Goal: Information Seeking & Learning: Learn about a topic

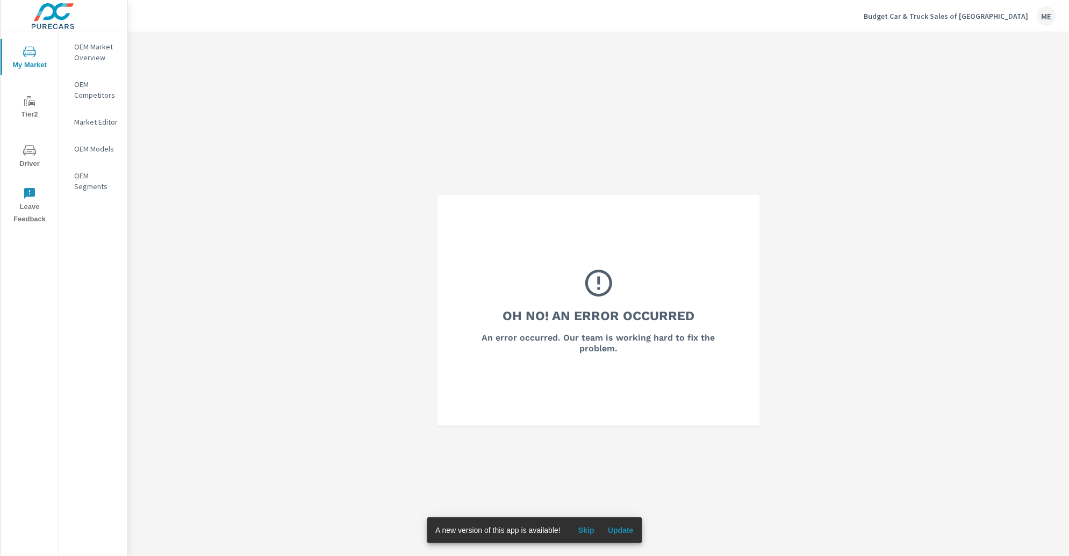
click at [110, 49] on p "OEM Market Overview" at bounding box center [96, 51] width 45 height 21
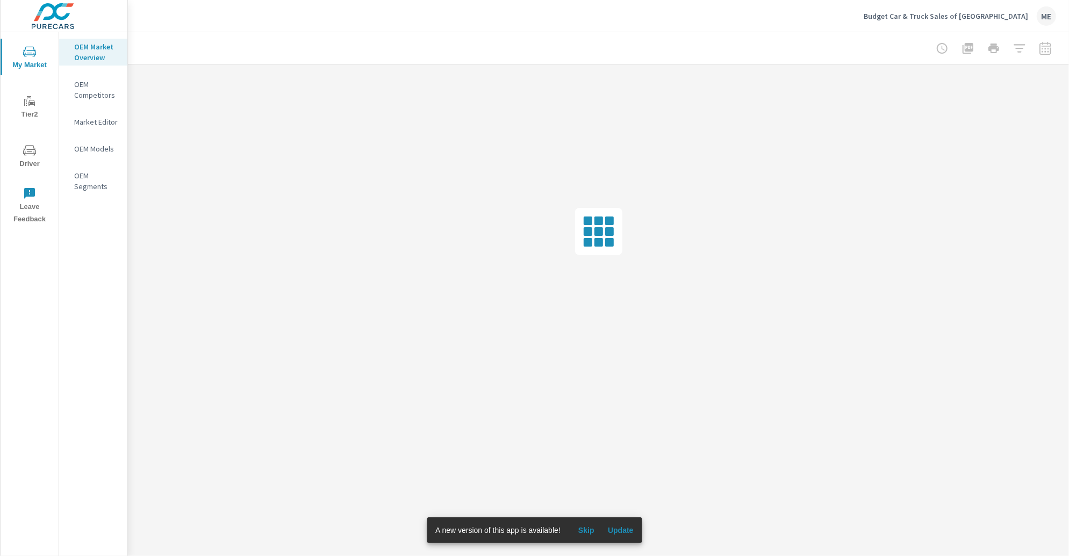
click at [631, 530] on span "Update" at bounding box center [621, 530] width 26 height 10
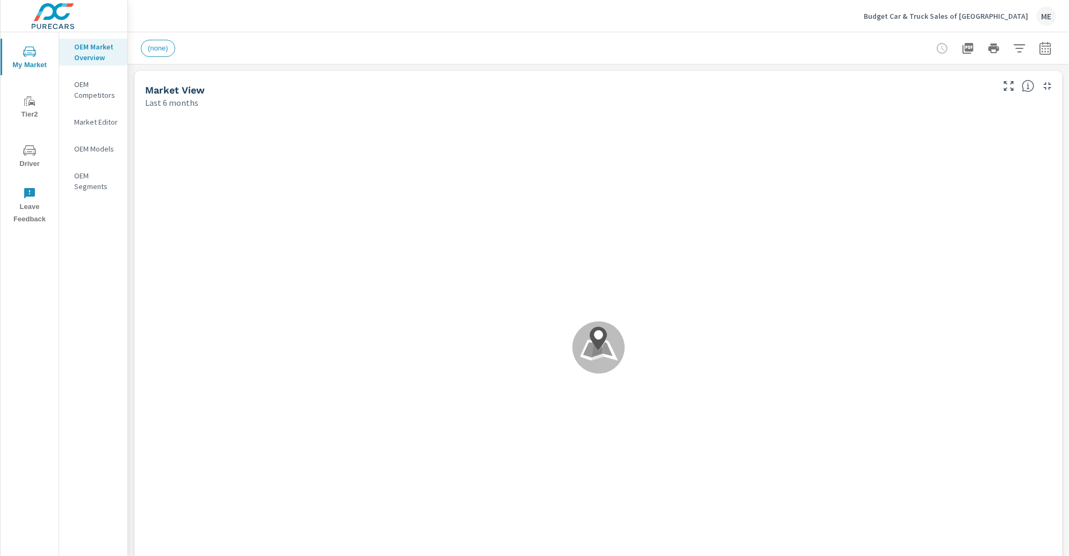
click at [393, 19] on div "Budget Car & Truck Sales of Columbus ME" at bounding box center [598, 16] width 915 height 32
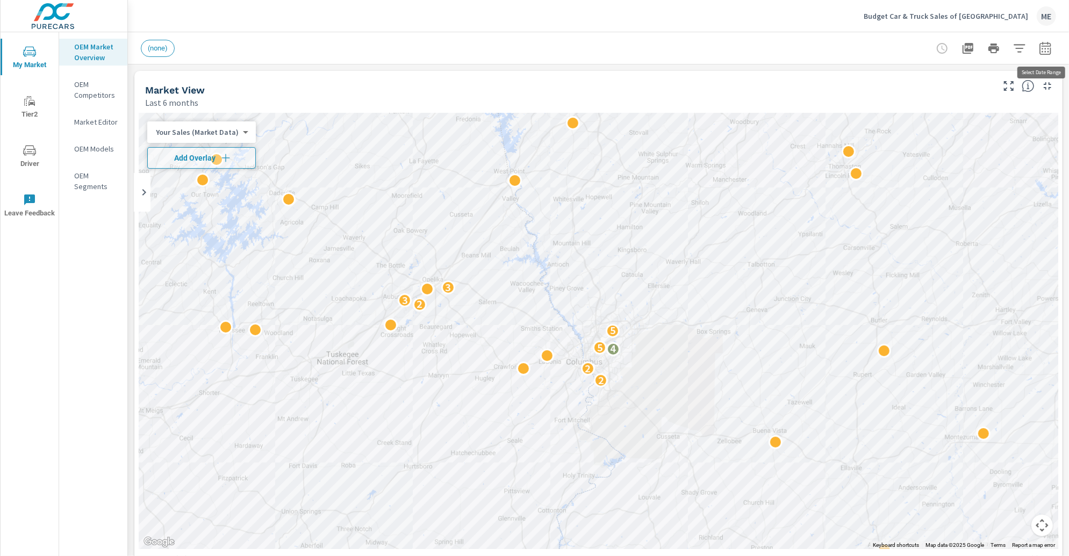
click at [1053, 49] on button "button" at bounding box center [1044, 48] width 21 height 21
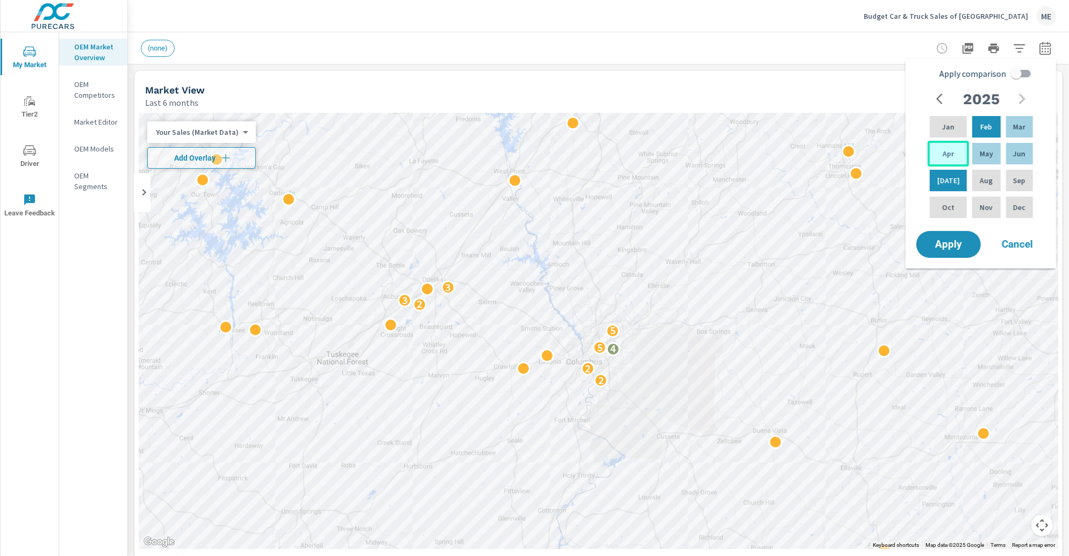
click at [945, 157] on p "Apr" at bounding box center [947, 153] width 11 height 11
click at [1027, 152] on div "Jun" at bounding box center [1019, 154] width 31 height 26
click at [1025, 78] on input "Apply comparison" at bounding box center [1015, 73] width 61 height 20
checkbox input "true"
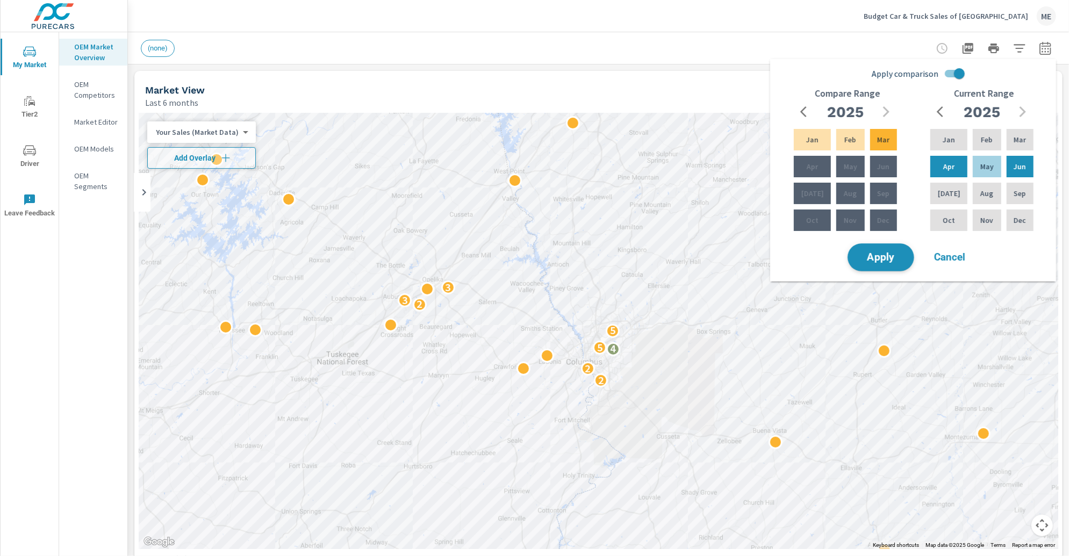
click at [880, 260] on span "Apply" at bounding box center [881, 258] width 44 height 10
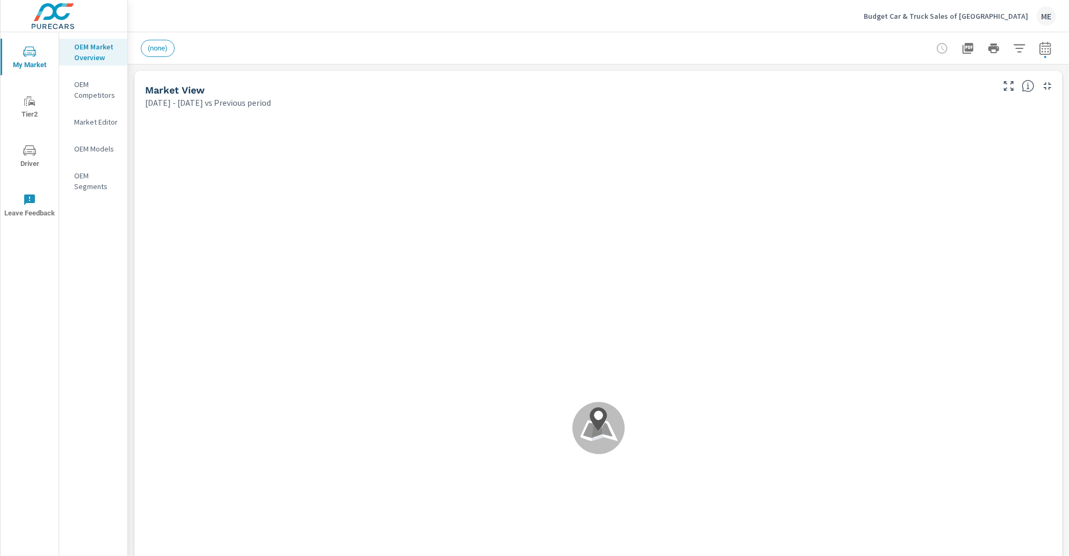
scroll to position [1, 0]
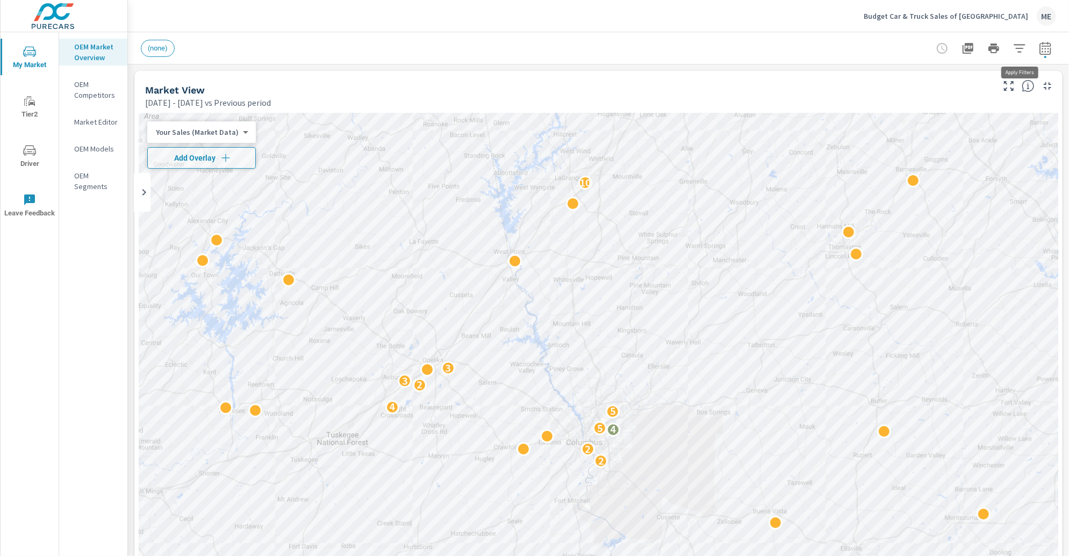
click at [1017, 48] on icon "button" at bounding box center [1018, 48] width 11 height 8
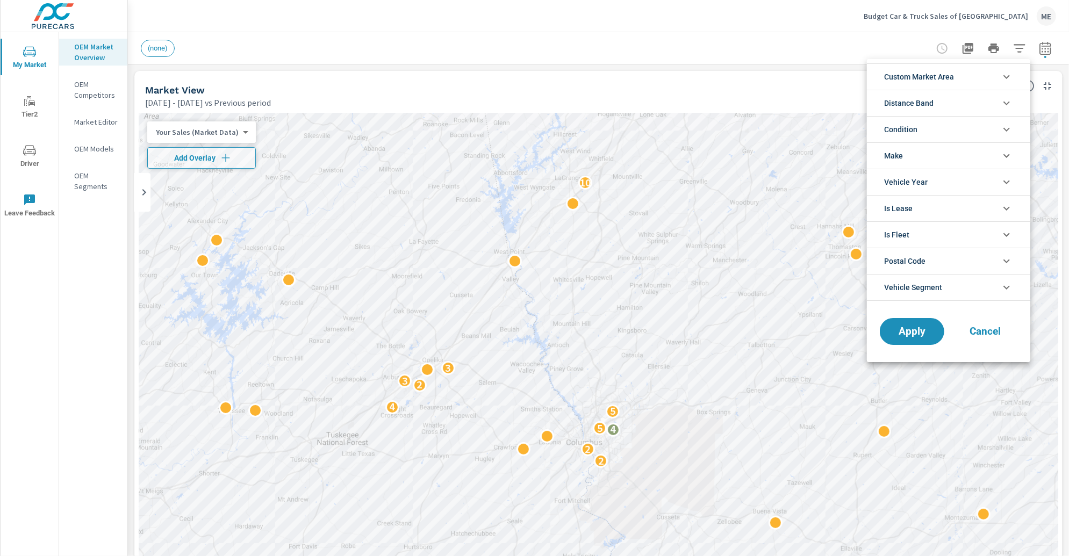
click at [971, 81] on li "Custom Market Area" at bounding box center [948, 76] width 163 height 26
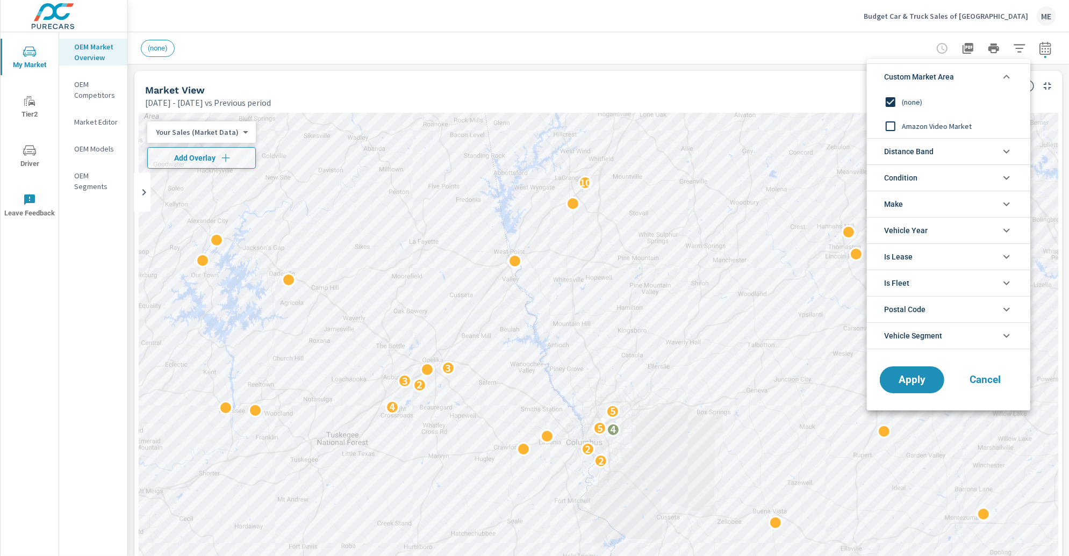
click at [936, 120] on span "Amazon Video Market" at bounding box center [961, 126] width 118 height 13
click at [933, 125] on span "Amazon Video Market" at bounding box center [961, 126] width 118 height 13
click at [925, 145] on span "Distance Band" at bounding box center [908, 152] width 49 height 26
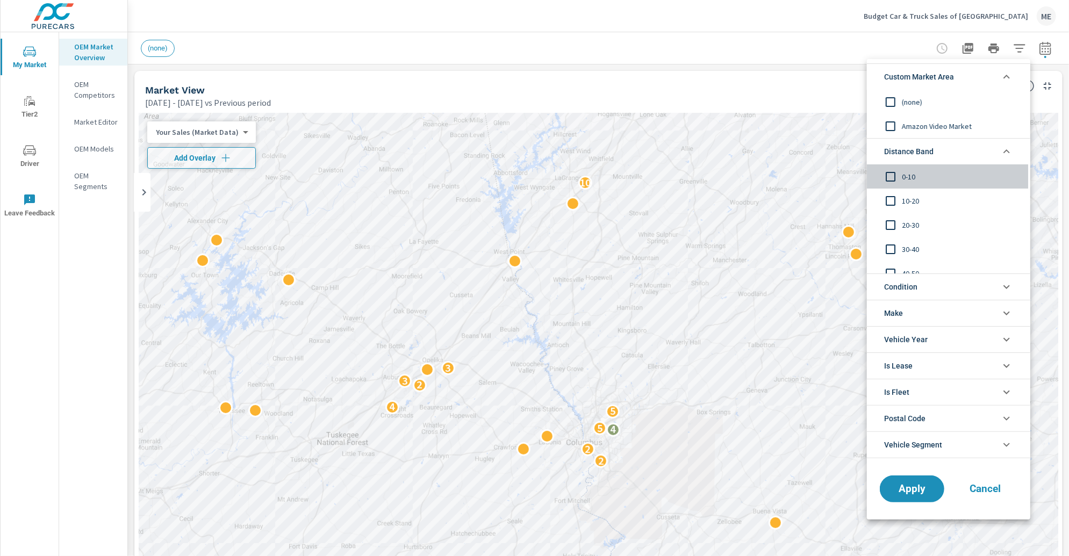
click at [909, 176] on span "0-10" at bounding box center [961, 176] width 118 height 13
click at [907, 197] on span "10-20" at bounding box center [961, 200] width 118 height 13
click at [902, 287] on span "Condition" at bounding box center [900, 287] width 33 height 26
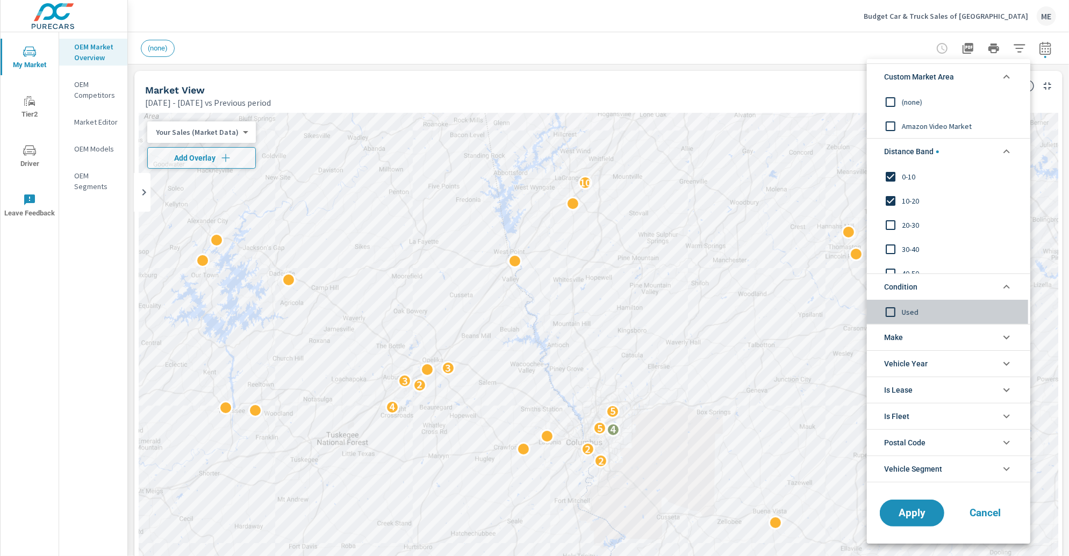
click at [911, 312] on span "Used" at bounding box center [961, 311] width 118 height 13
click at [917, 504] on button "Apply" at bounding box center [911, 513] width 67 height 28
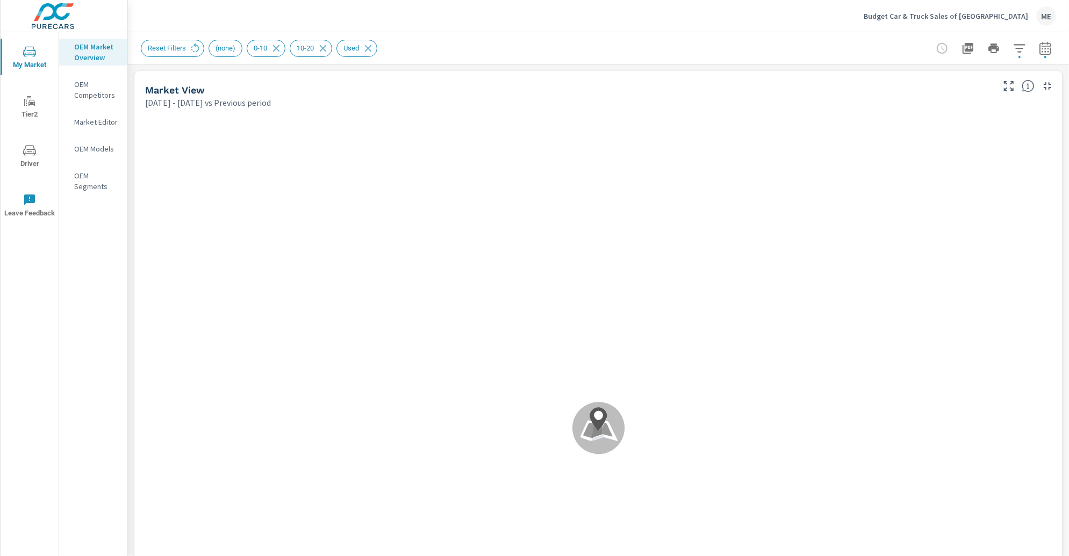
scroll to position [1, 0]
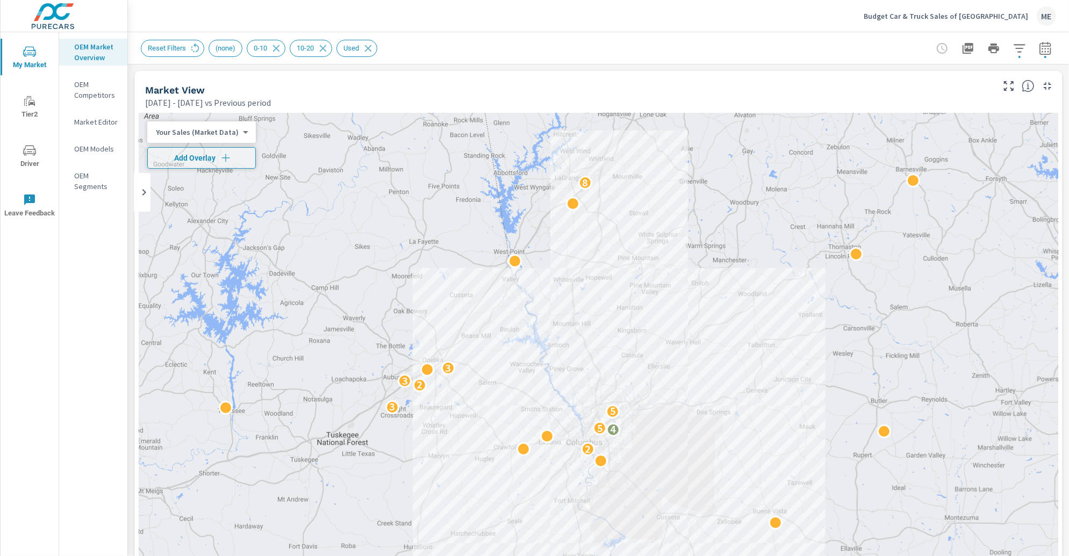
click at [651, 58] on div "Reset Filters (none) 0-10 10-20 Used" at bounding box center [598, 48] width 915 height 32
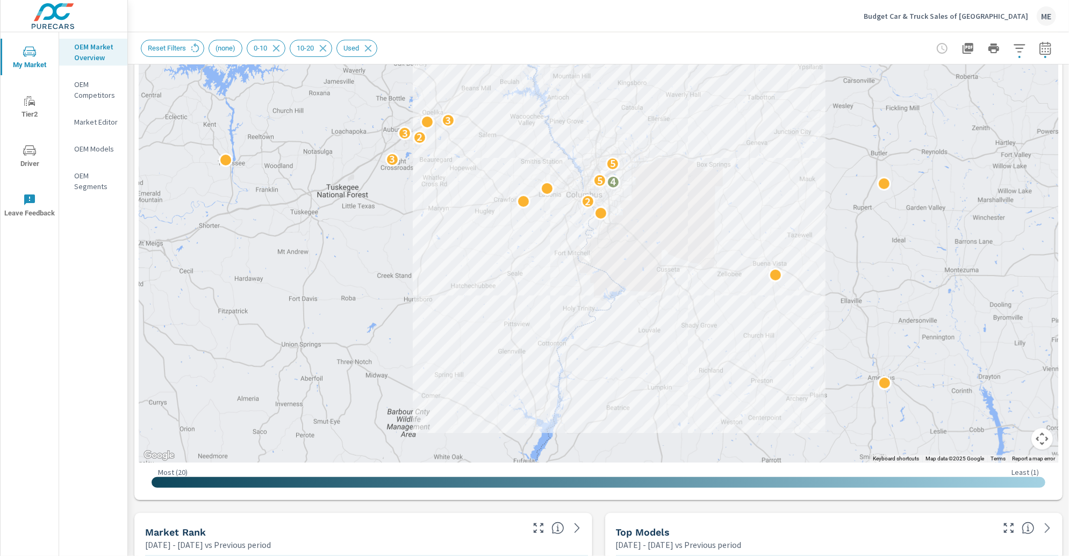
scroll to position [0, 0]
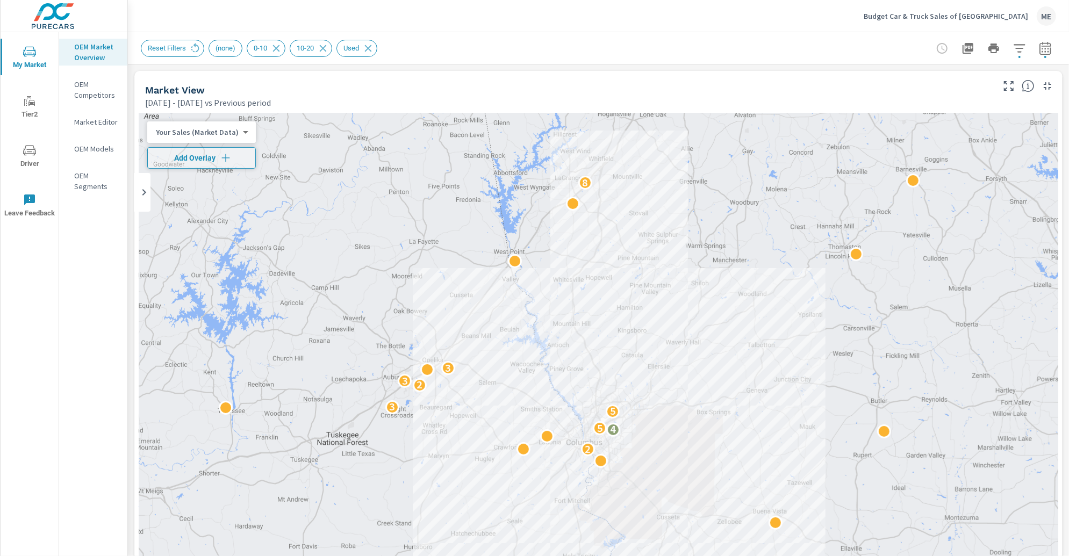
click at [1019, 42] on icon "button" at bounding box center [1019, 48] width 13 height 13
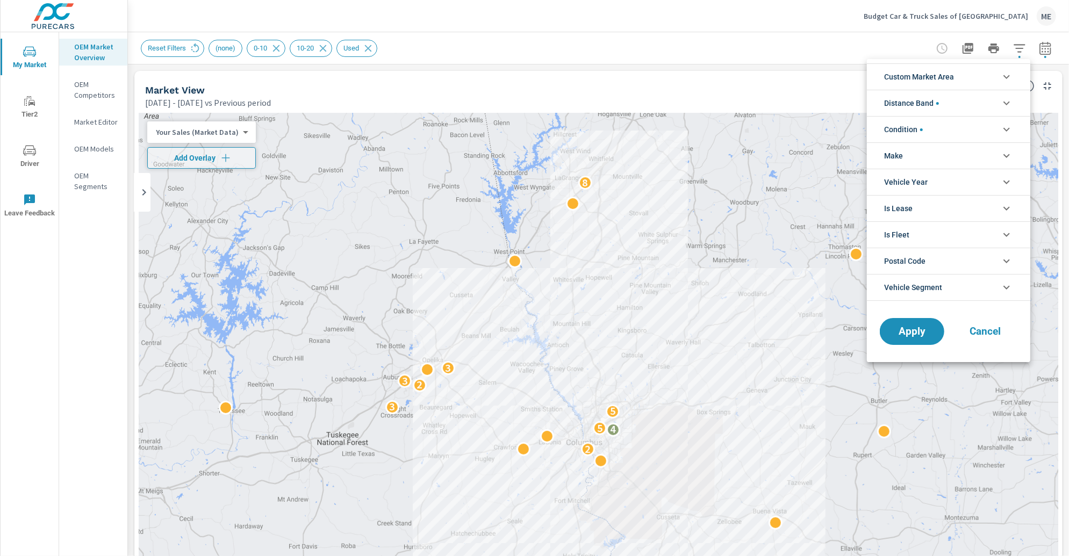
click at [943, 93] on li "Distance Band" at bounding box center [948, 103] width 163 height 26
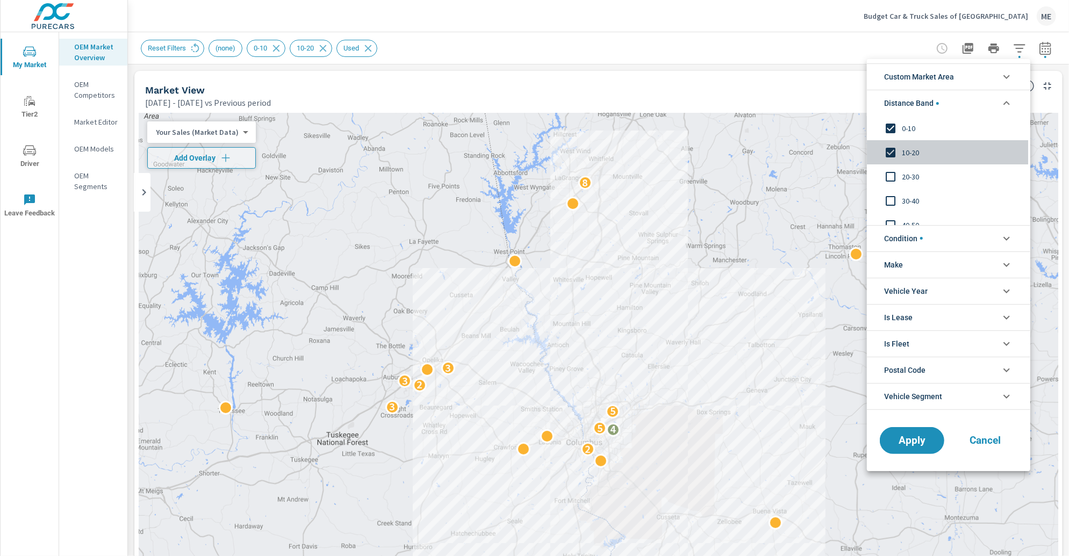
click at [920, 155] on span "10-20" at bounding box center [961, 152] width 118 height 13
click at [928, 435] on span "Apply" at bounding box center [912, 440] width 44 height 10
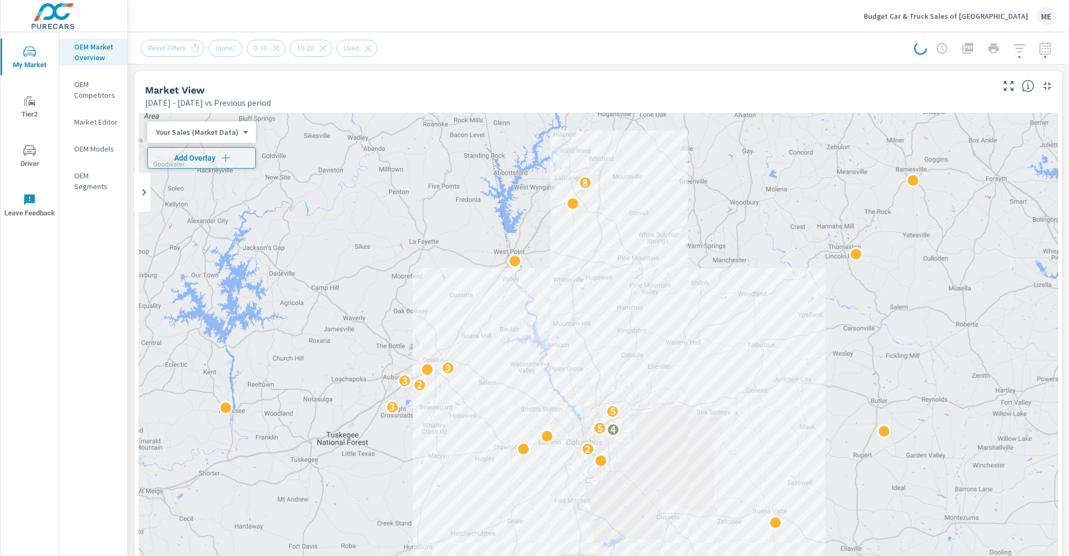
click at [639, 50] on div "Reset Filters (none) 0-10 10-20 Used" at bounding box center [514, 48] width 747 height 17
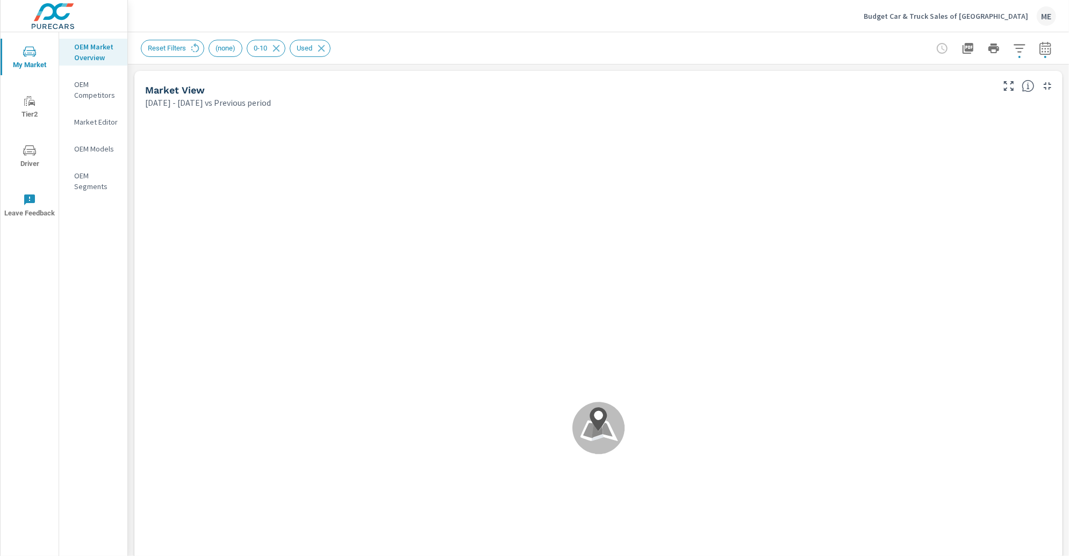
click at [607, 46] on div "Reset Filters (none) 0-10 Used" at bounding box center [523, 48] width 765 height 17
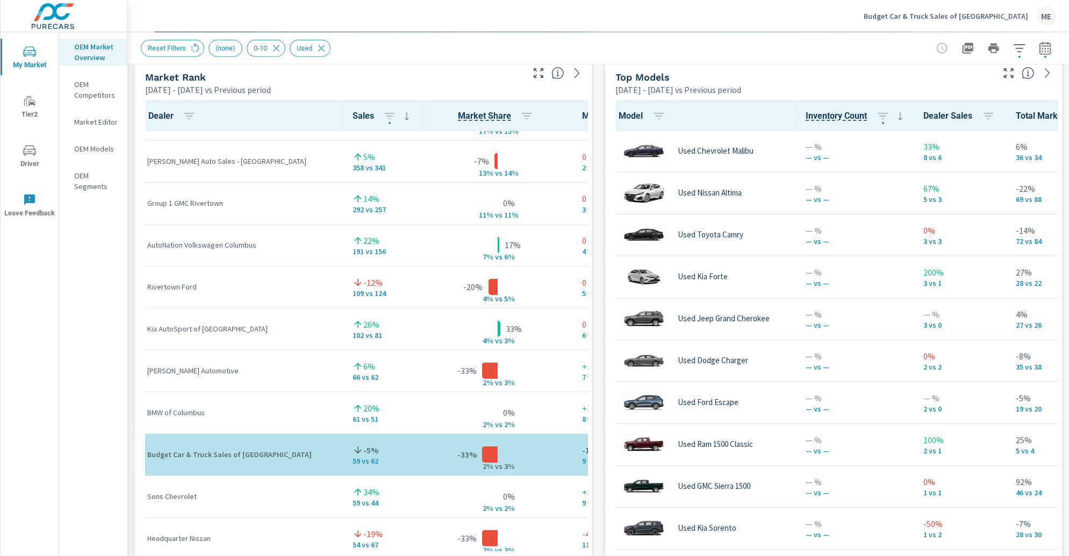
scroll to position [52, 0]
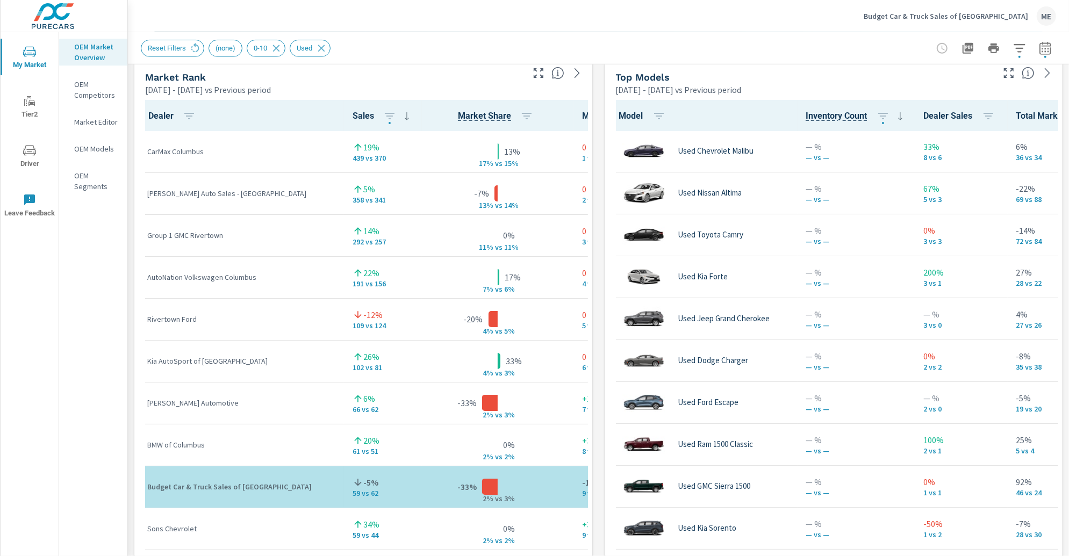
click at [599, 409] on div "Market View Apr 01, 2025 - Jun 30, 2025 vs Previous period ← Move left → Move r…" at bounding box center [598, 282] width 941 height 1840
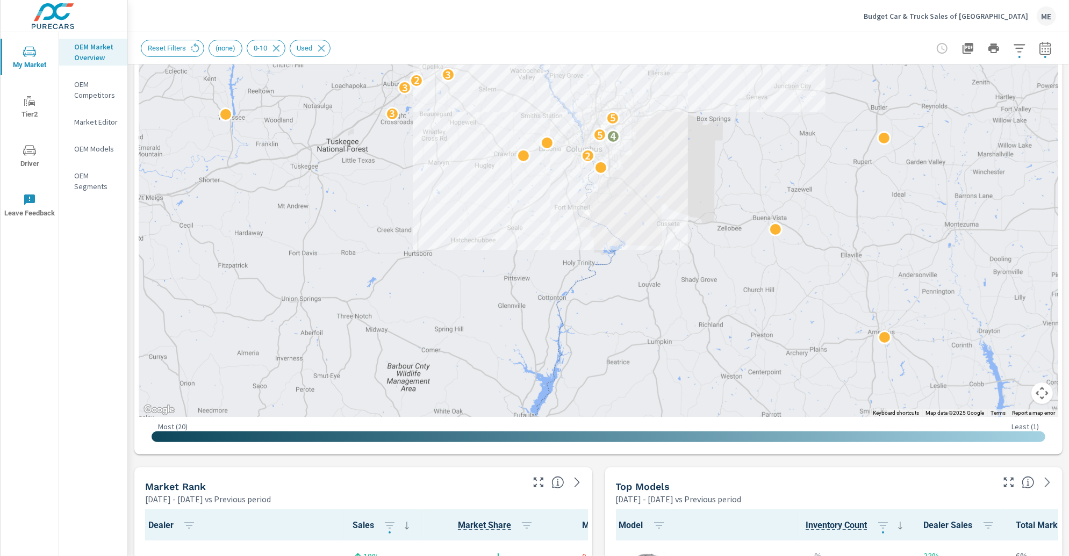
scroll to position [274, 0]
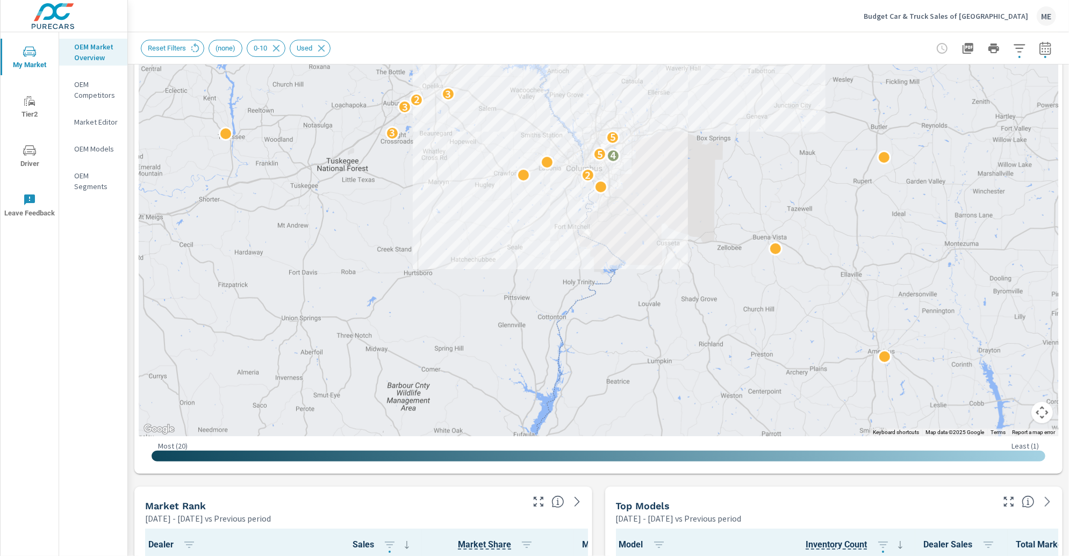
click at [1005, 8] on div "Budget Car & Truck Sales of Columbus ME" at bounding box center [959, 15] width 192 height 19
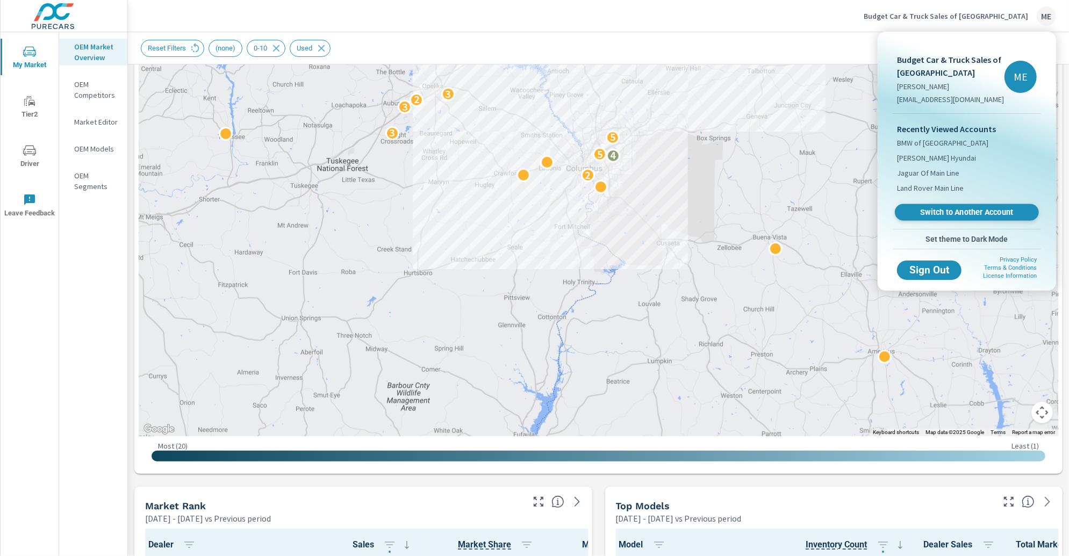
click at [956, 210] on span "Switch to Another Account" at bounding box center [966, 212] width 132 height 10
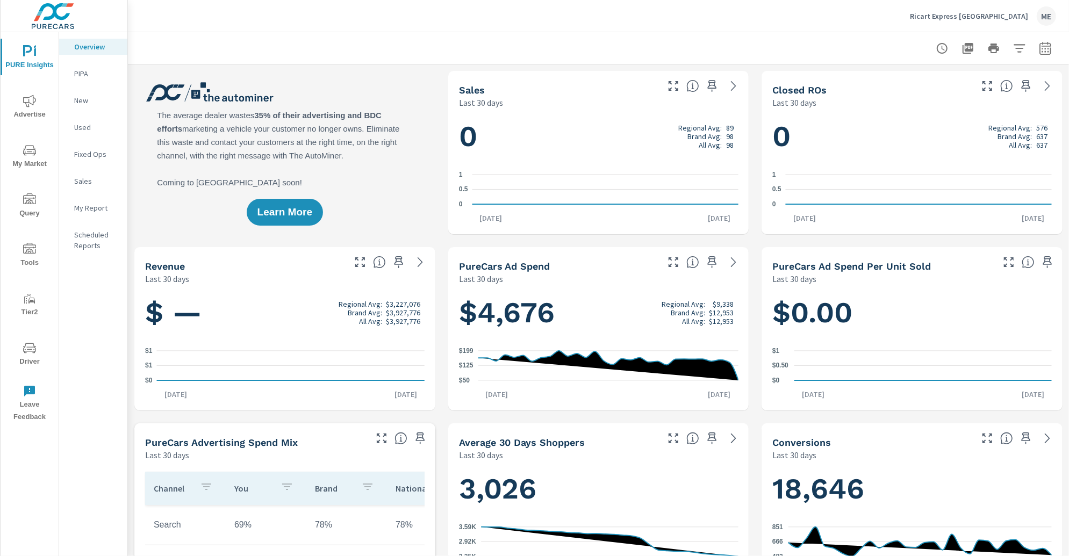
scroll to position [1, 0]
click at [552, 39] on div at bounding box center [598, 48] width 915 height 32
click at [998, 16] on p "Ricart Express [GEOGRAPHIC_DATA]" at bounding box center [969, 16] width 118 height 10
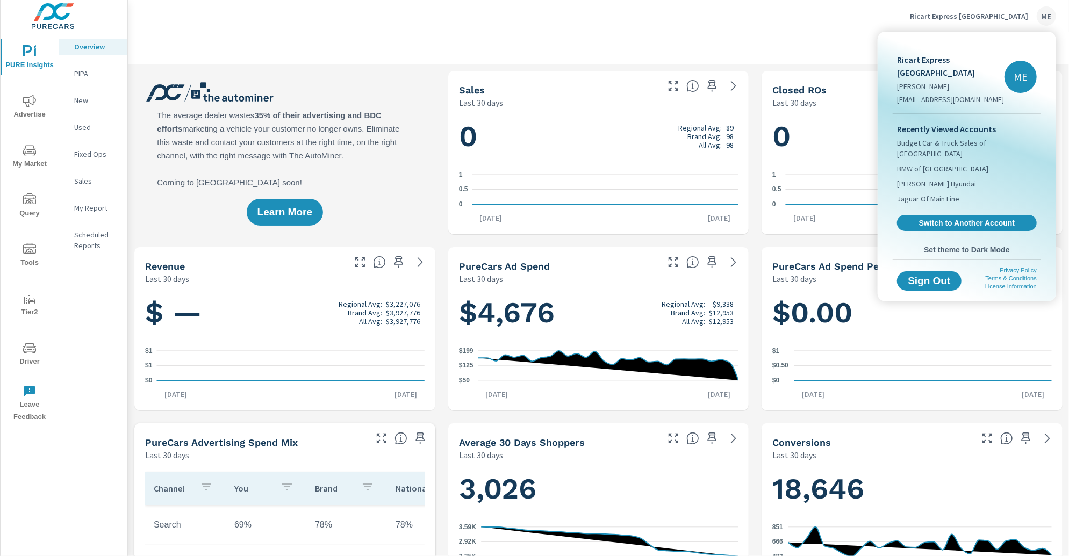
click at [22, 211] on div at bounding box center [534, 278] width 1069 height 556
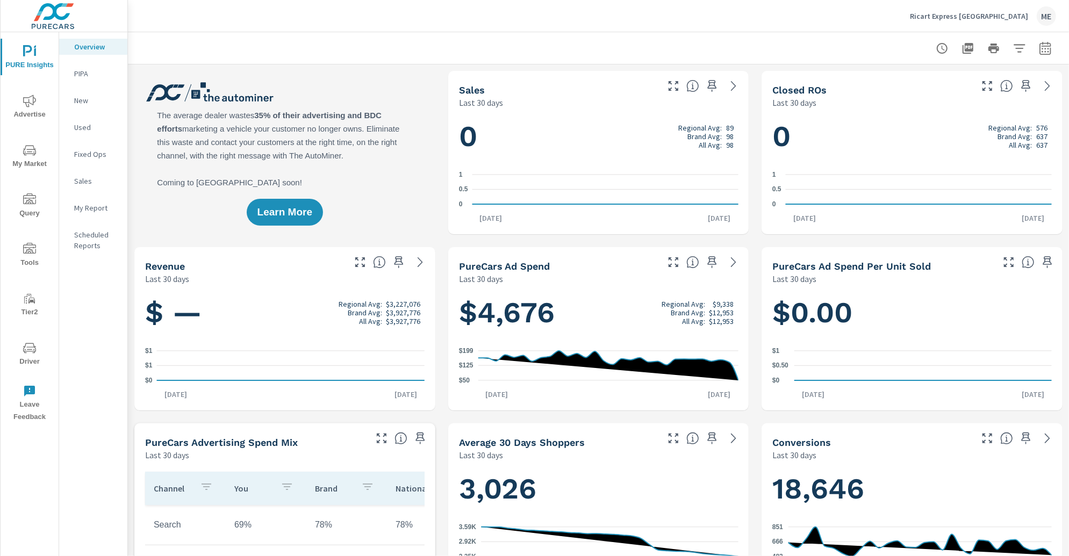
click at [25, 206] on span "Query" at bounding box center [30, 206] width 52 height 26
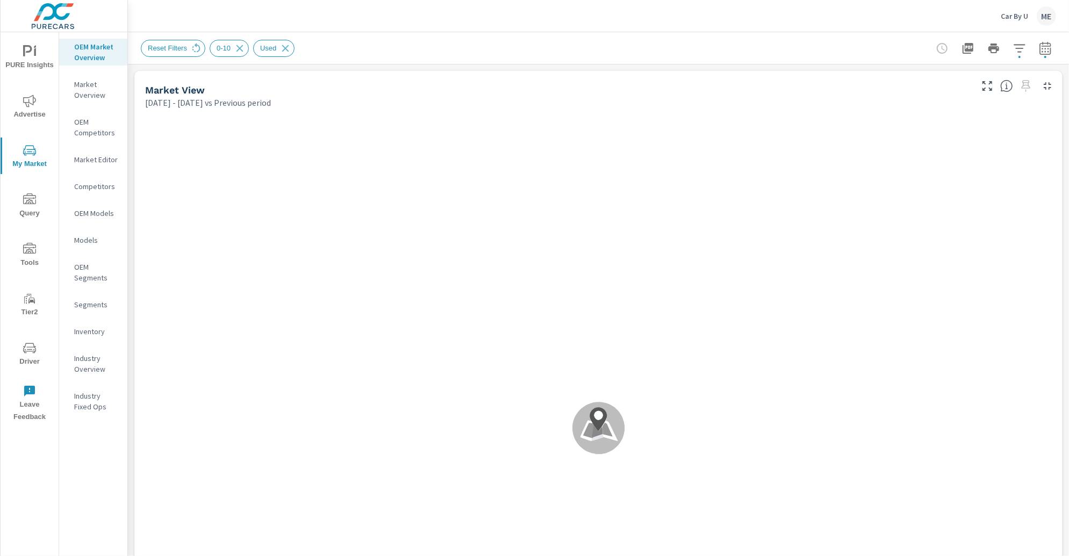
click at [692, 16] on div "Car By U ME" at bounding box center [598, 16] width 915 height 32
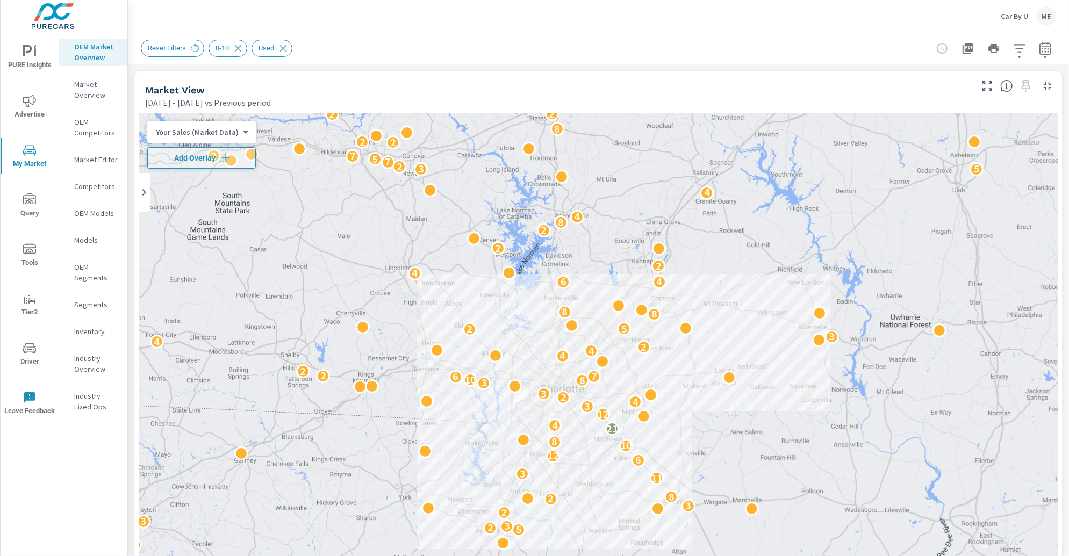
click at [697, 41] on div "Reset Filters 0-10 Used" at bounding box center [523, 48] width 765 height 17
click at [35, 47] on icon "nav menu" at bounding box center [29, 51] width 13 height 13
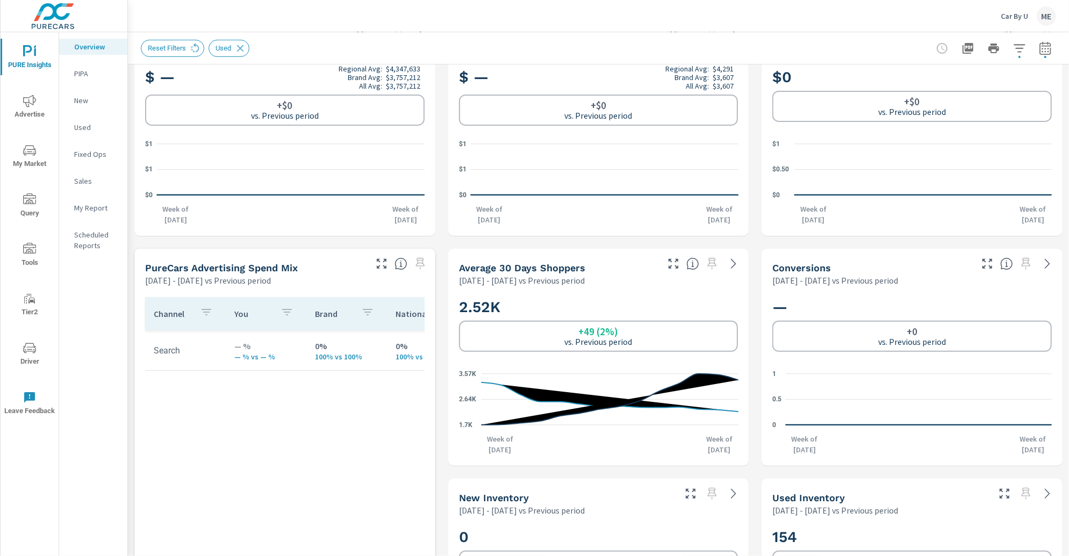
scroll to position [1, 0]
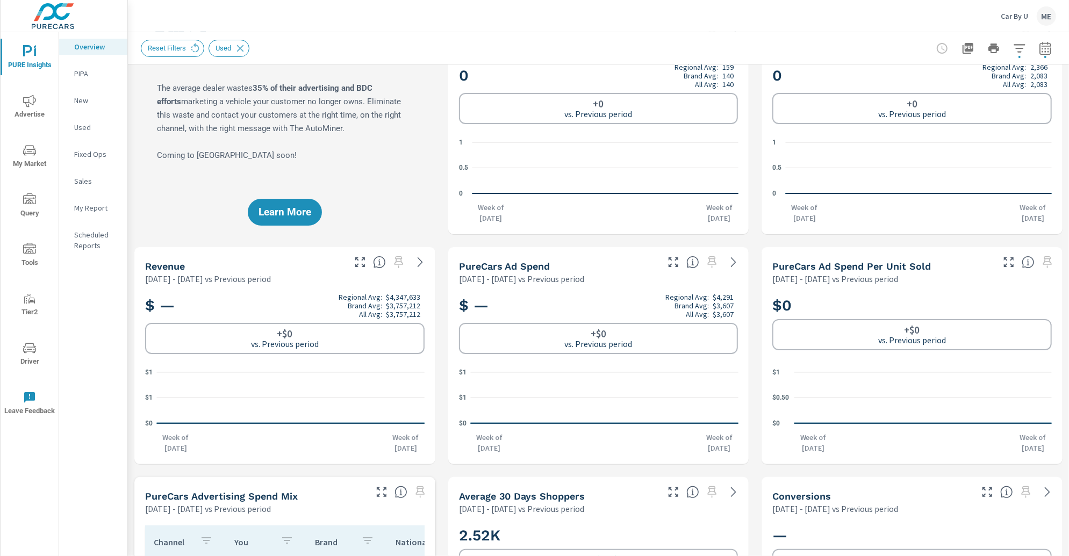
scroll to position [0, 0]
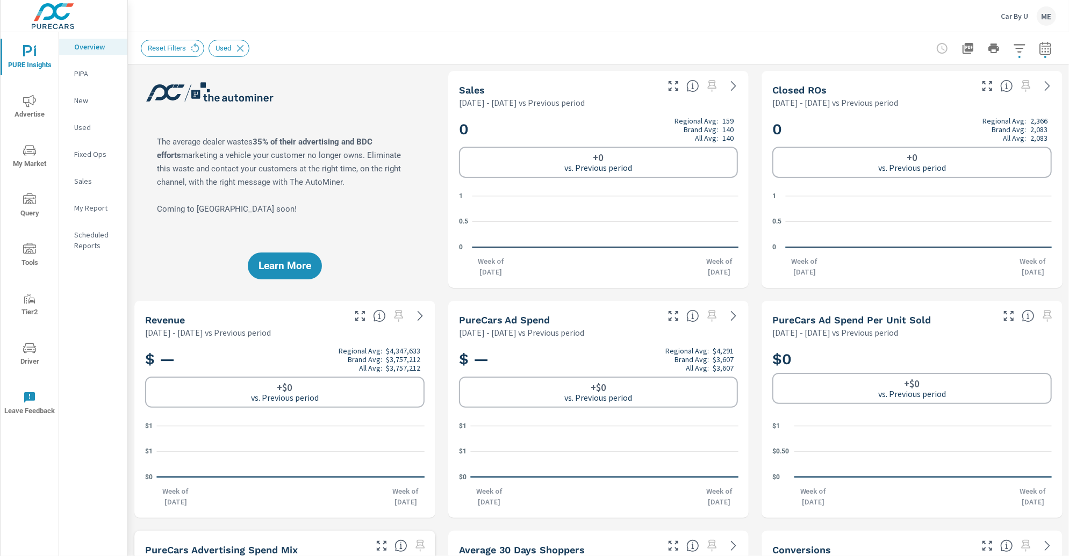
click at [26, 106] on icon "nav menu" at bounding box center [29, 101] width 13 height 12
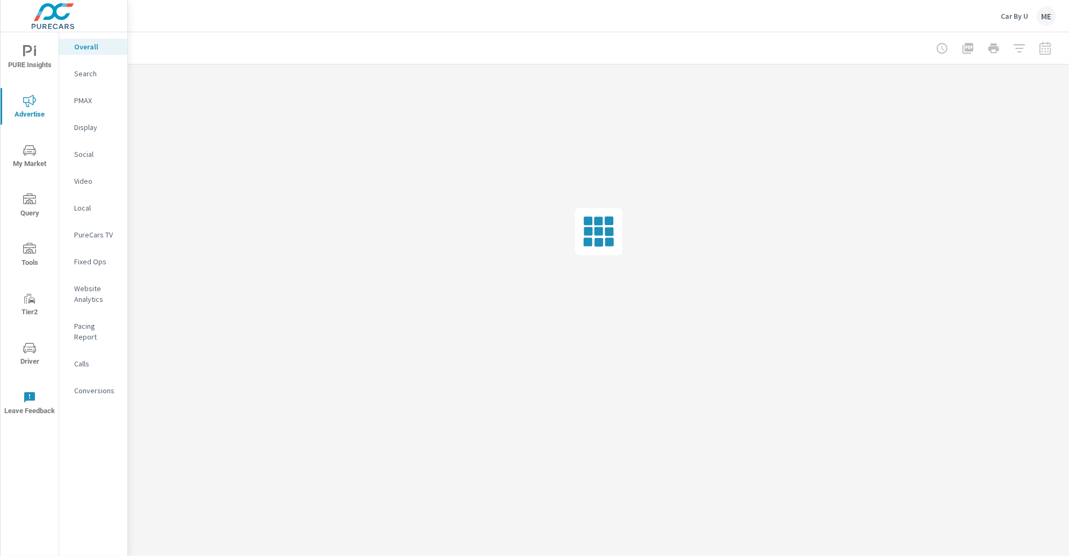
click at [549, 54] on div at bounding box center [598, 48] width 915 height 32
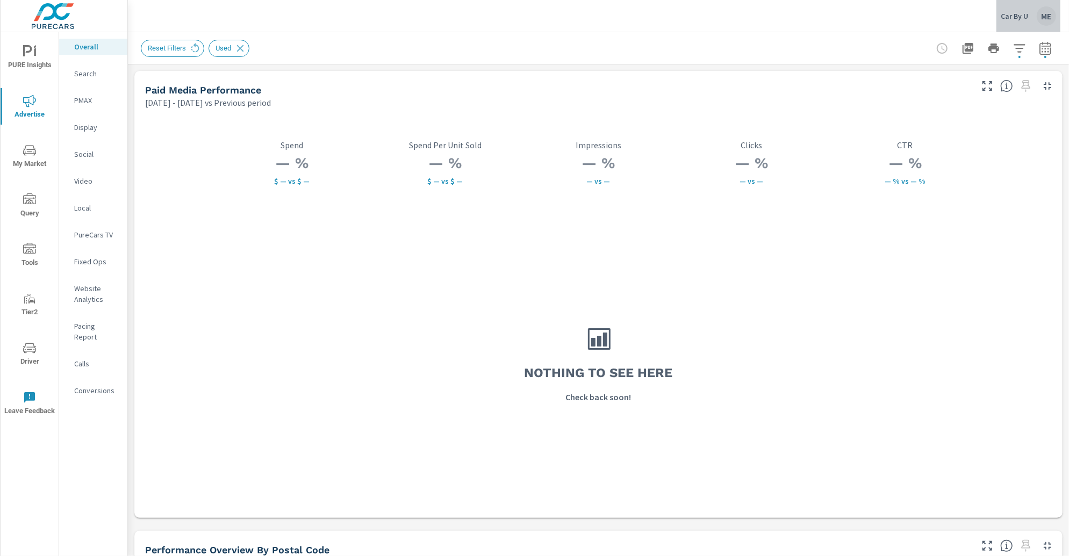
click at [1005, 18] on p "Car By U" at bounding box center [1013, 16] width 27 height 10
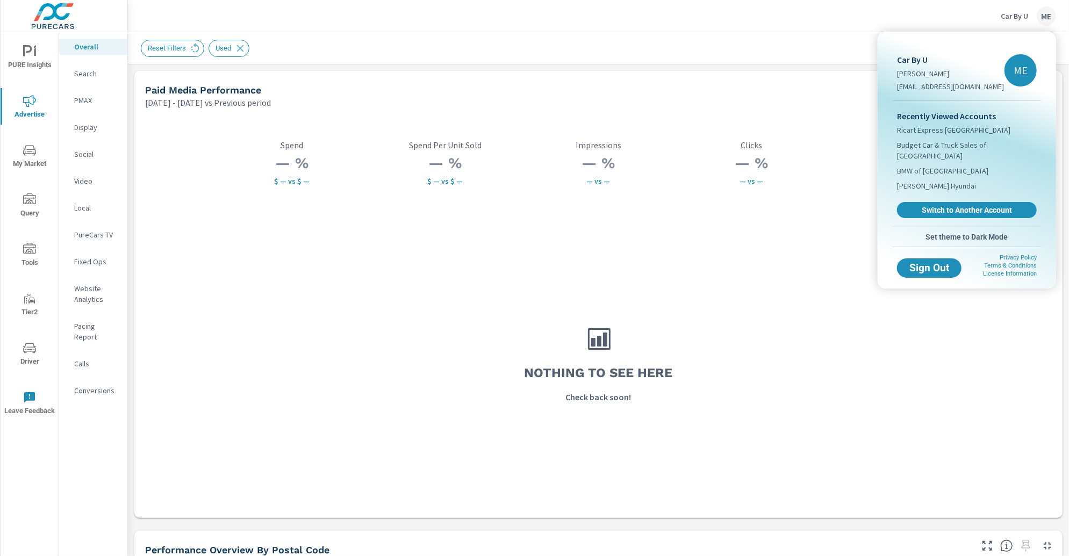
click at [704, 35] on div at bounding box center [534, 278] width 1069 height 556
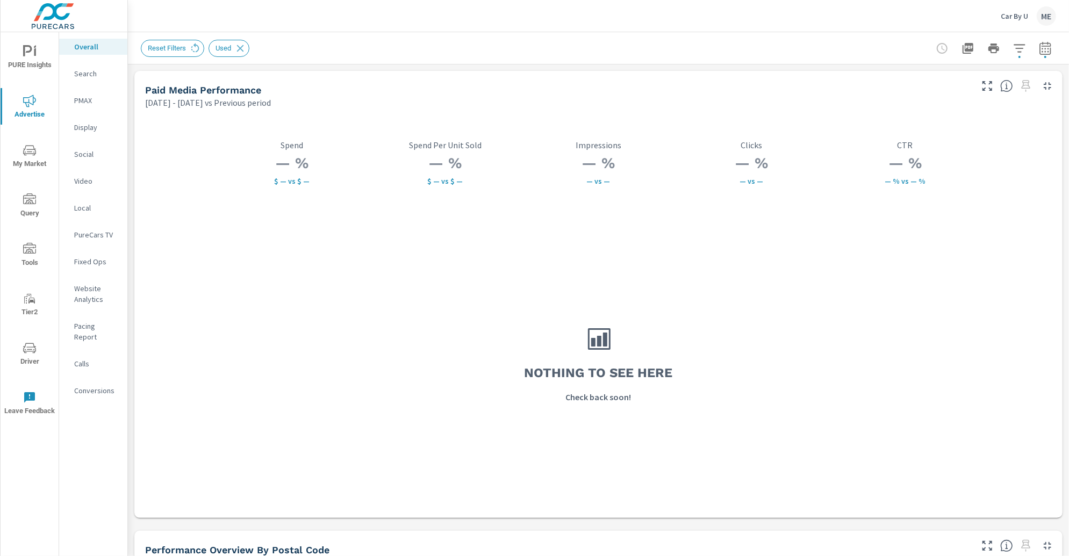
click at [1017, 16] on p "Car By U" at bounding box center [1013, 16] width 27 height 10
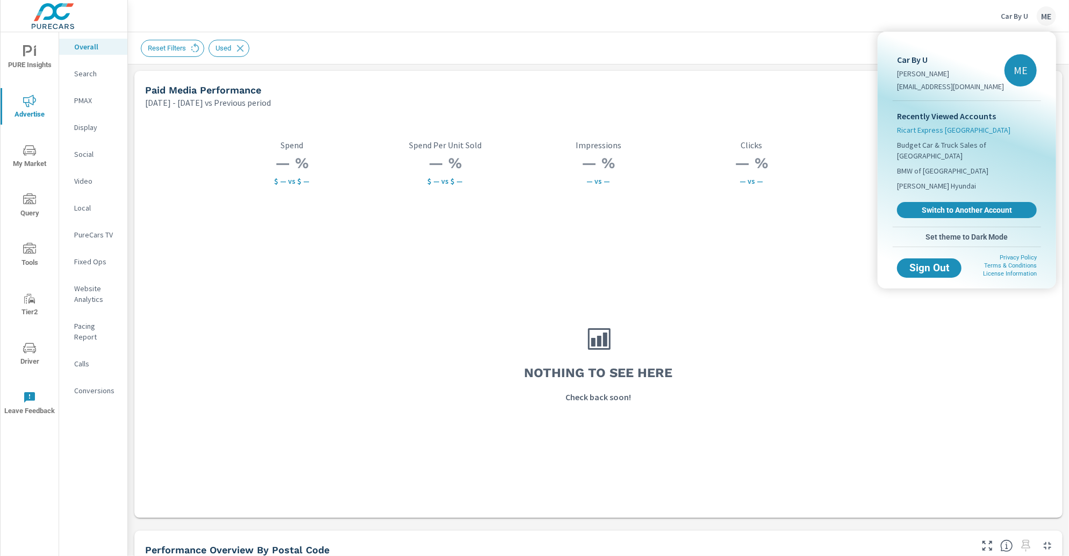
click at [933, 128] on span "Ricart Express [GEOGRAPHIC_DATA]" at bounding box center [953, 130] width 113 height 11
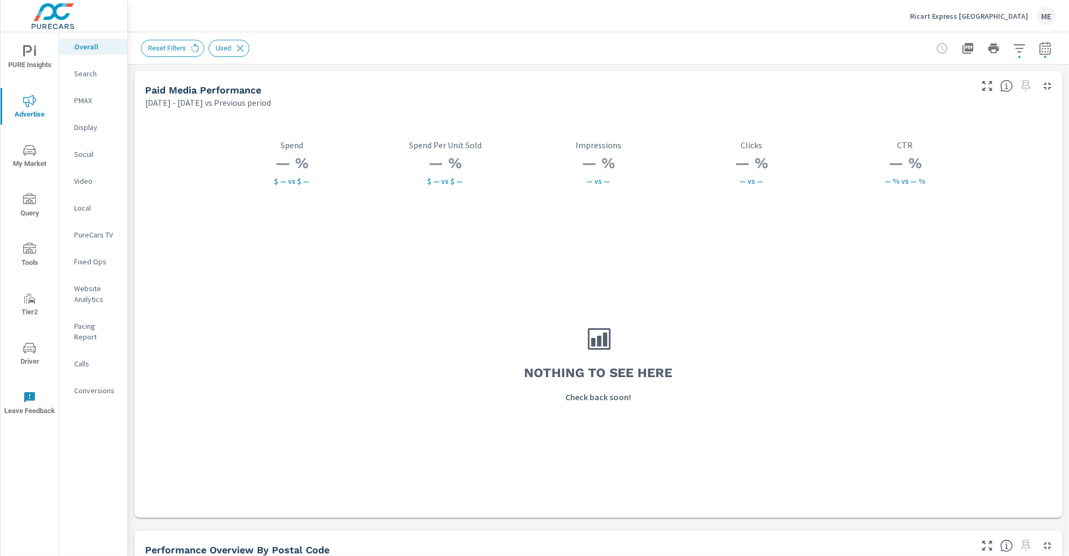
click at [672, 59] on div "Reset Filters Used" at bounding box center [598, 48] width 915 height 32
click at [1013, 52] on icon "button" at bounding box center [1019, 48] width 13 height 13
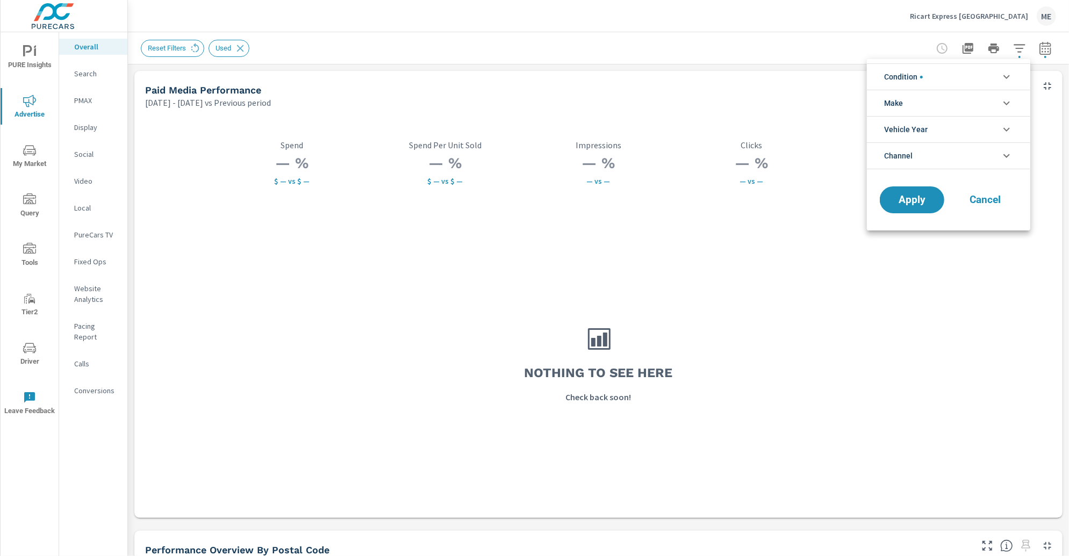
click at [1058, 52] on div at bounding box center [534, 278] width 1069 height 556
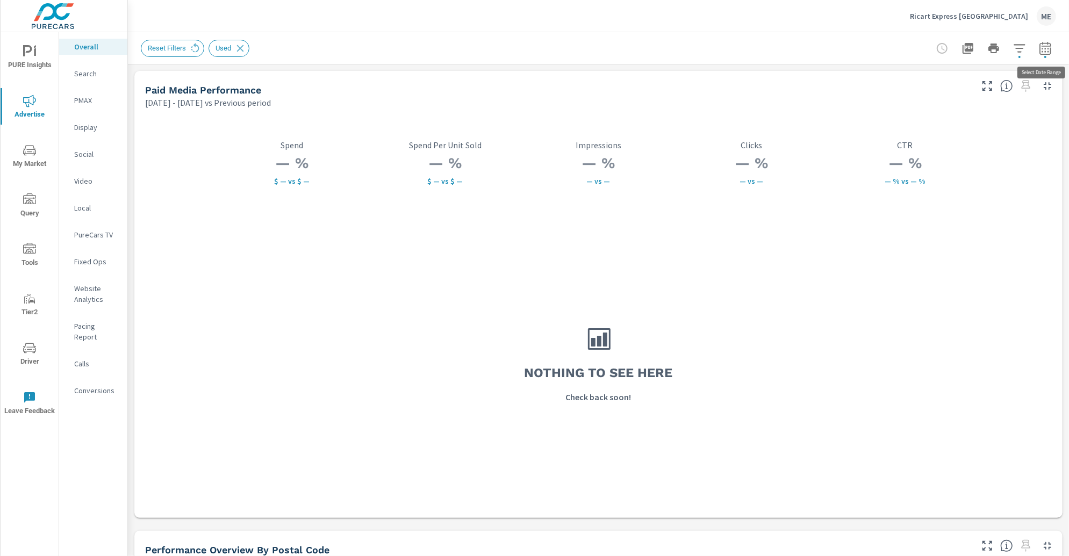
click at [1051, 52] on icon "button" at bounding box center [1045, 48] width 13 height 13
select select "Previous period"
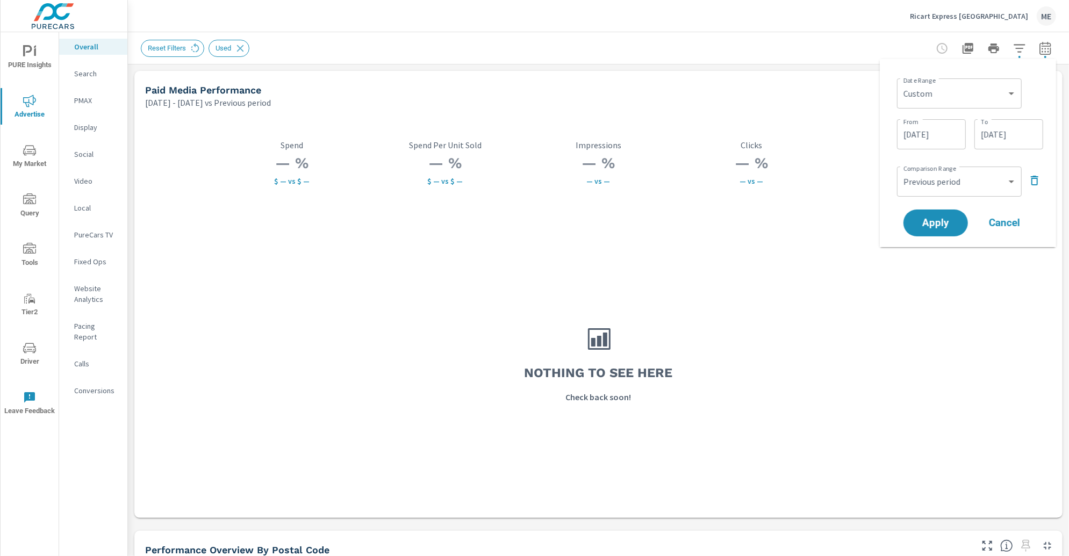
click at [1032, 169] on div "Comparison Range Custom Previous period Previous month Previous year ​" at bounding box center [970, 180] width 146 height 37
click at [1032, 176] on icon "button" at bounding box center [1035, 181] width 8 height 10
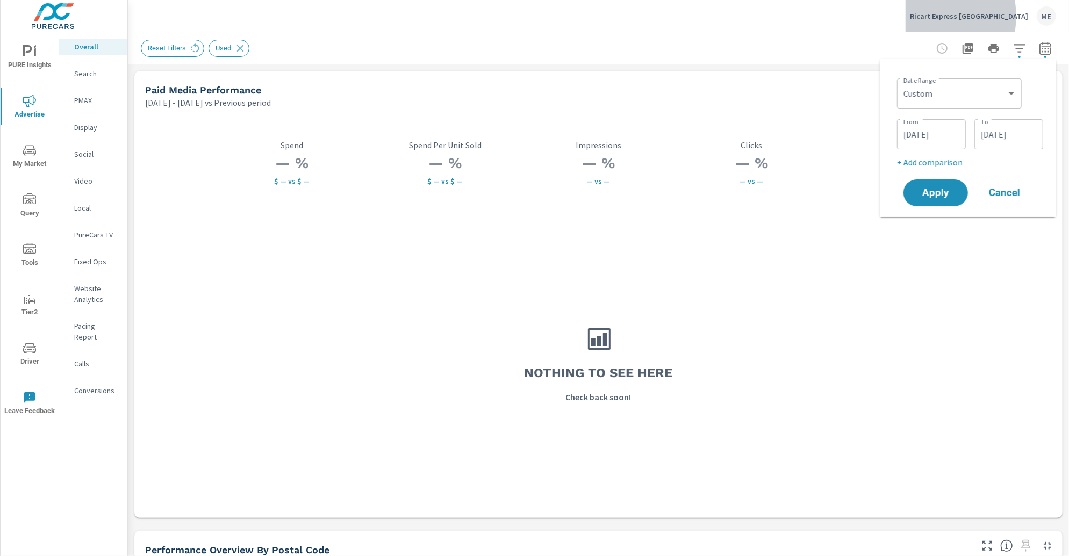
click at [962, 16] on p "Ricart Express [GEOGRAPHIC_DATA]" at bounding box center [969, 16] width 118 height 10
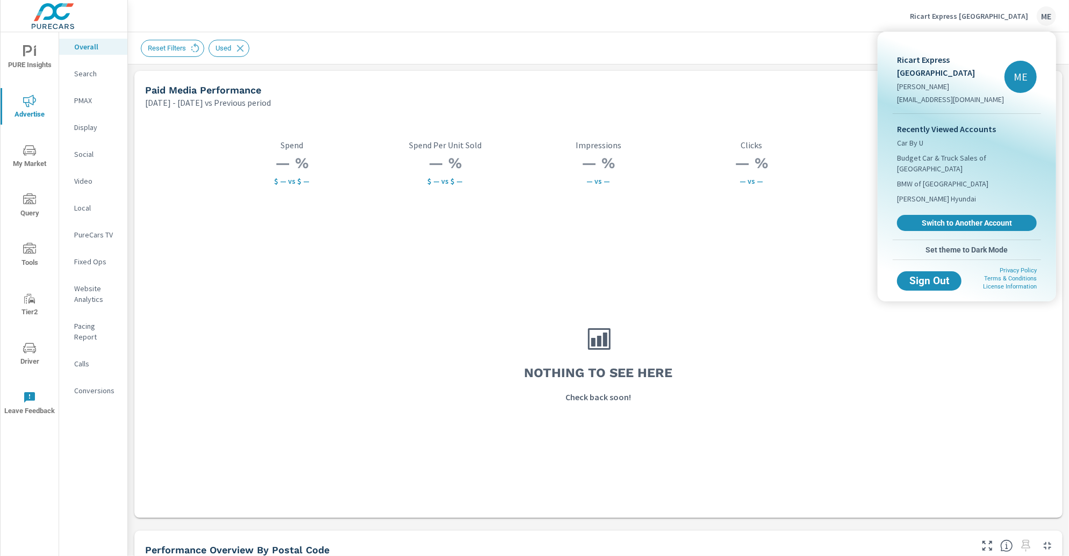
click at [819, 264] on div at bounding box center [534, 278] width 1069 height 556
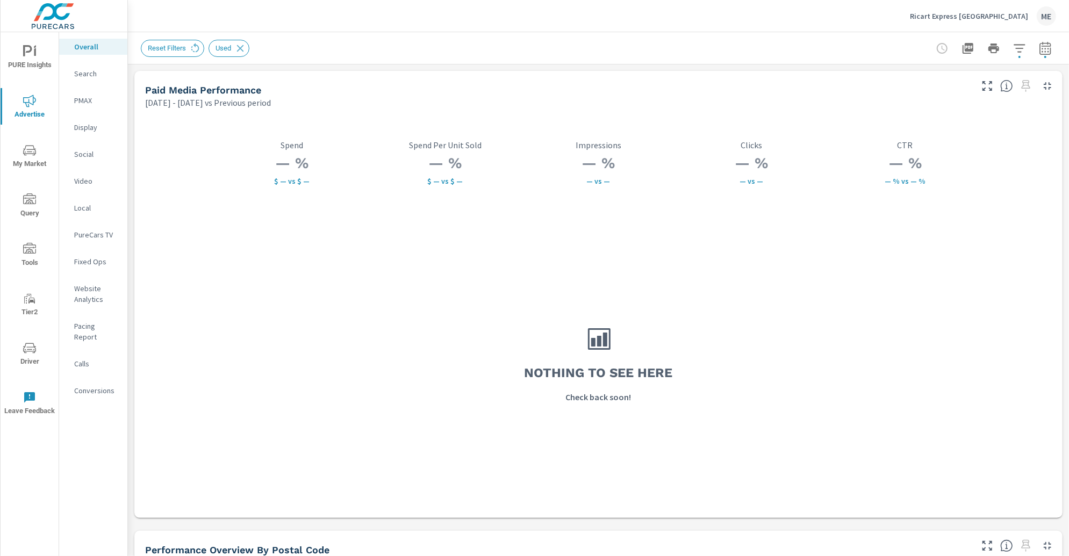
click at [1021, 49] on icon "button" at bounding box center [1019, 48] width 13 height 13
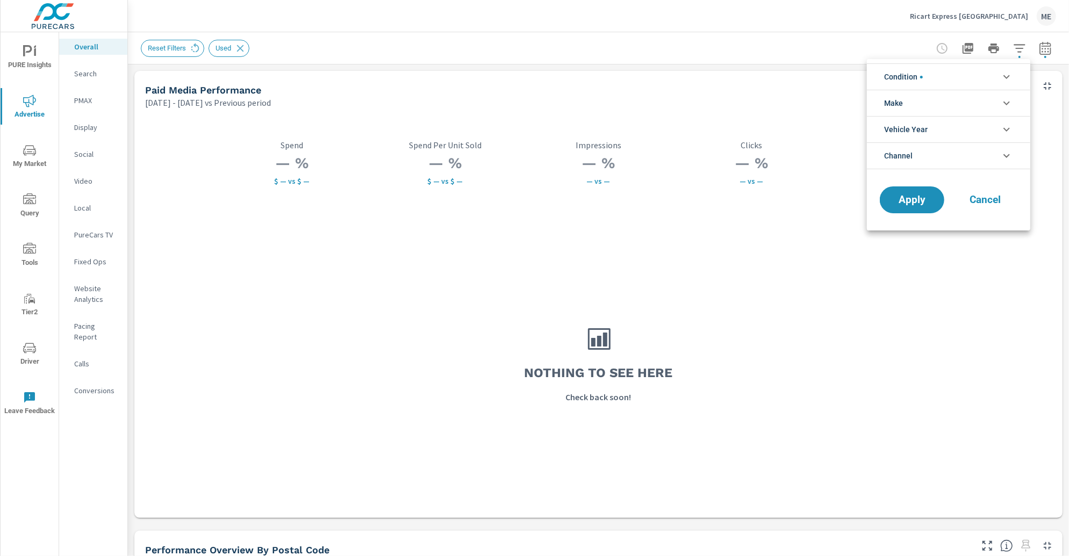
click at [938, 75] on li "Condition" at bounding box center [948, 76] width 163 height 26
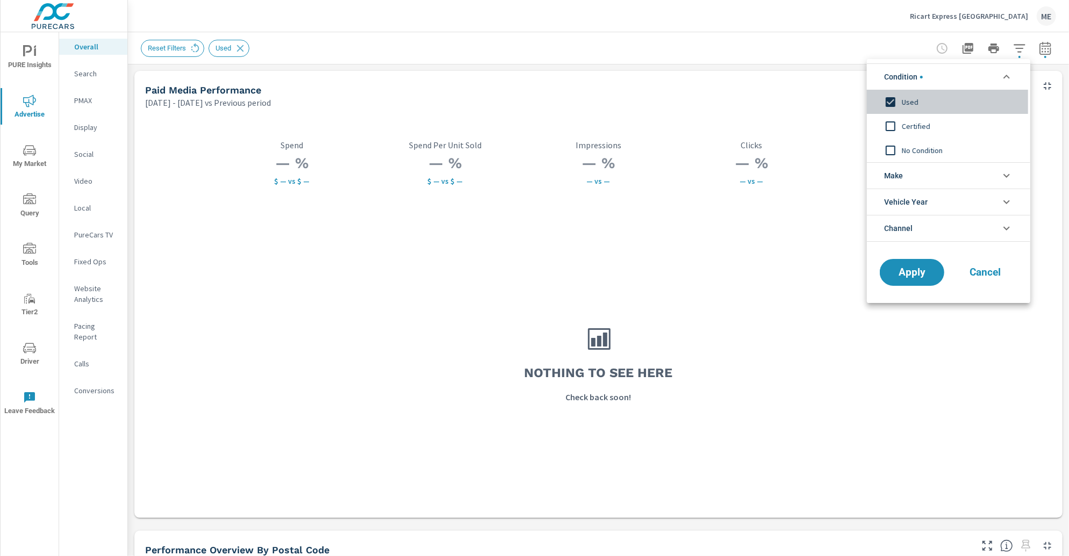
click at [912, 99] on span "Used" at bounding box center [961, 102] width 118 height 13
click at [900, 171] on span "Make" at bounding box center [893, 176] width 19 height 26
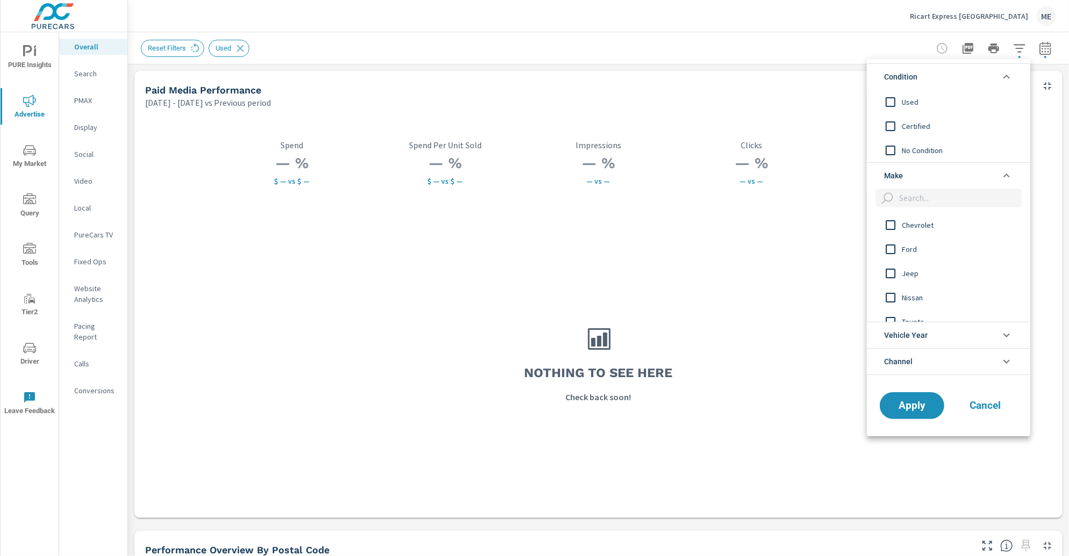
click at [920, 337] on span "Vehicle Year" at bounding box center [906, 335] width 44 height 26
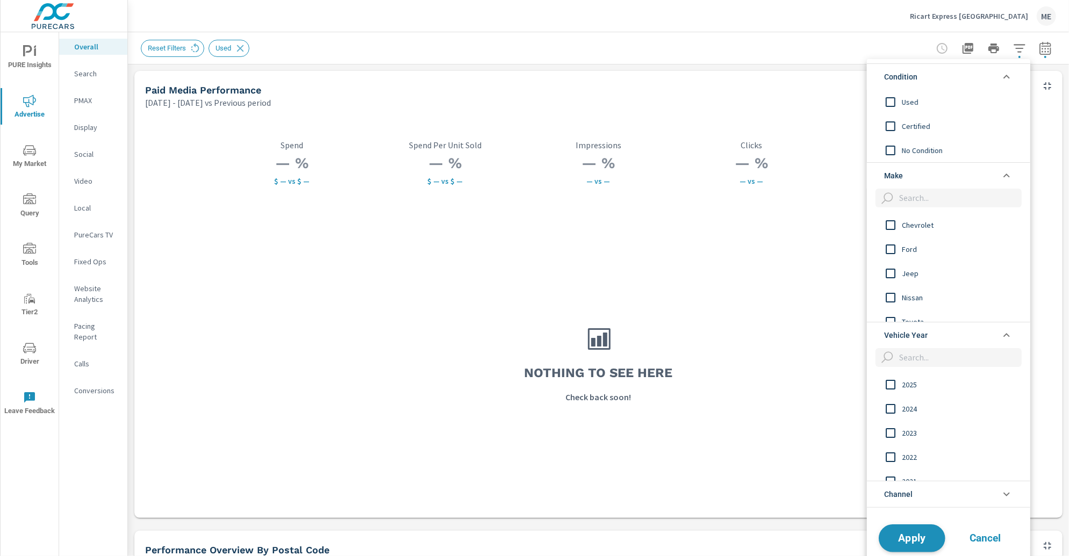
click at [916, 534] on span "Apply" at bounding box center [912, 539] width 44 height 10
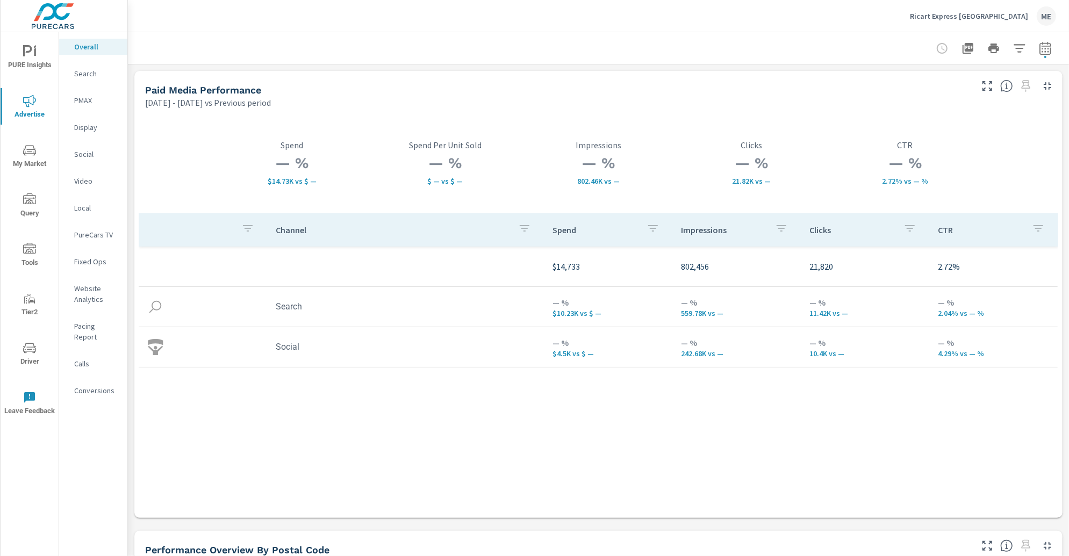
click at [1044, 45] on icon "button" at bounding box center [1045, 48] width 13 height 13
select select "Previous period"
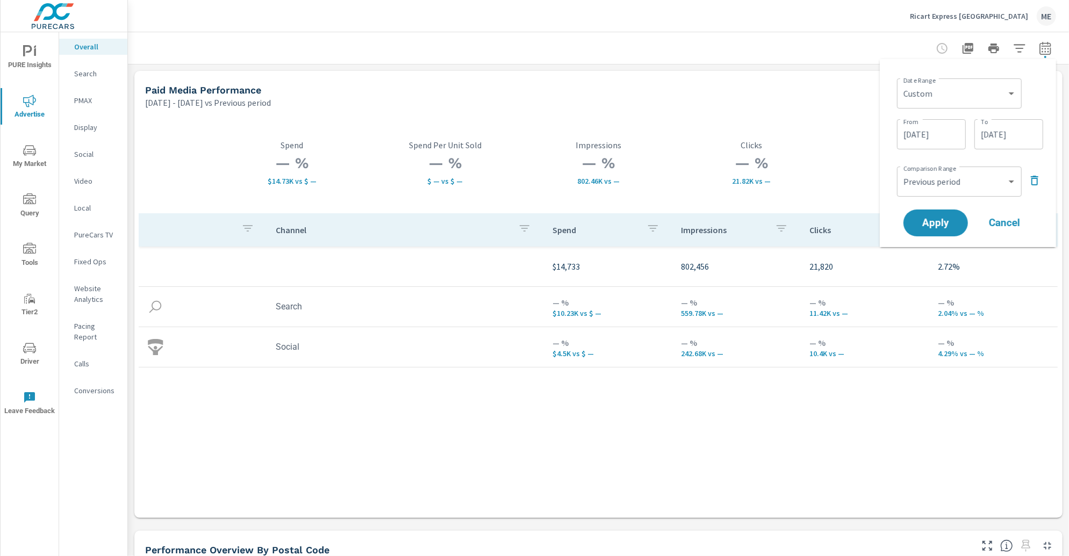
click at [1032, 174] on icon "button" at bounding box center [1034, 180] width 13 height 13
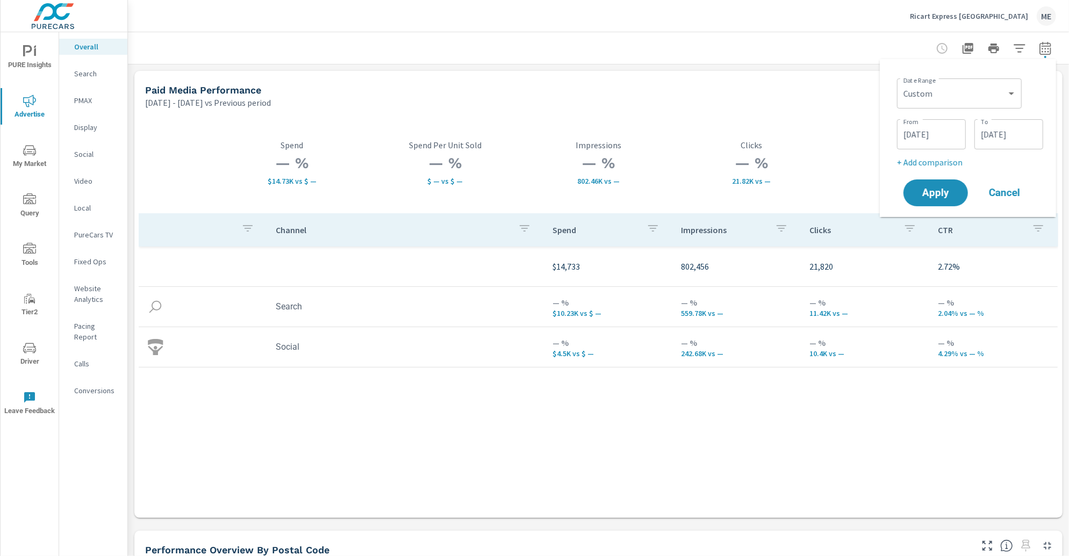
click at [935, 105] on div "Custom Yesterday Last week Last 7 days Last 14 days Last 30 days Last 45 days L…" at bounding box center [959, 93] width 125 height 30
click at [940, 97] on select "Custom Yesterday Last week Last 7 days Last 14 days Last 30 days Last 45 days L…" at bounding box center [959, 93] width 116 height 21
click at [901, 83] on select "Custom Yesterday Last week Last 7 days Last 14 days Last 30 days Last 45 days L…" at bounding box center [959, 93] width 116 height 21
select select "Last month"
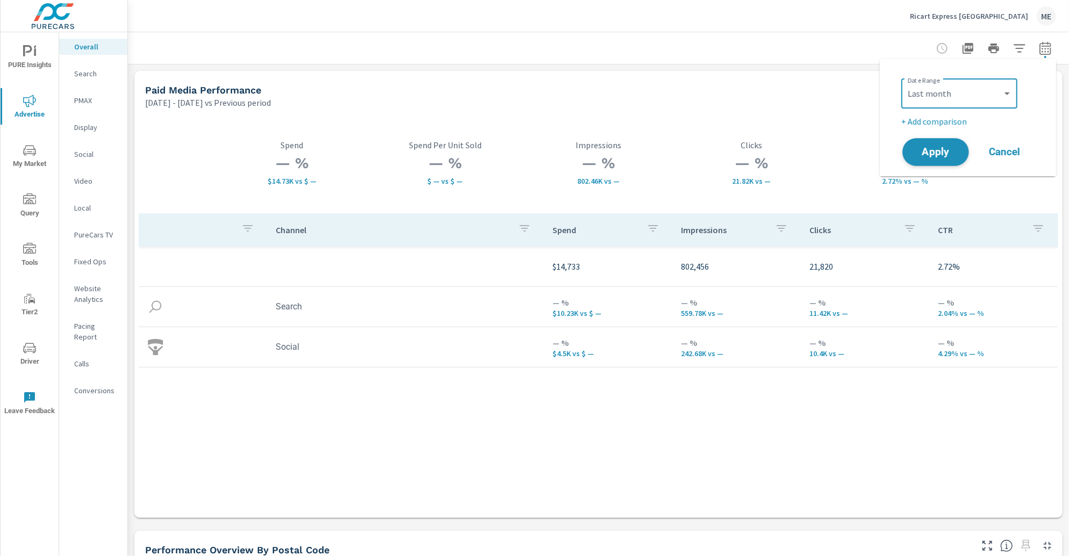
click at [943, 149] on span "Apply" at bounding box center [935, 152] width 44 height 10
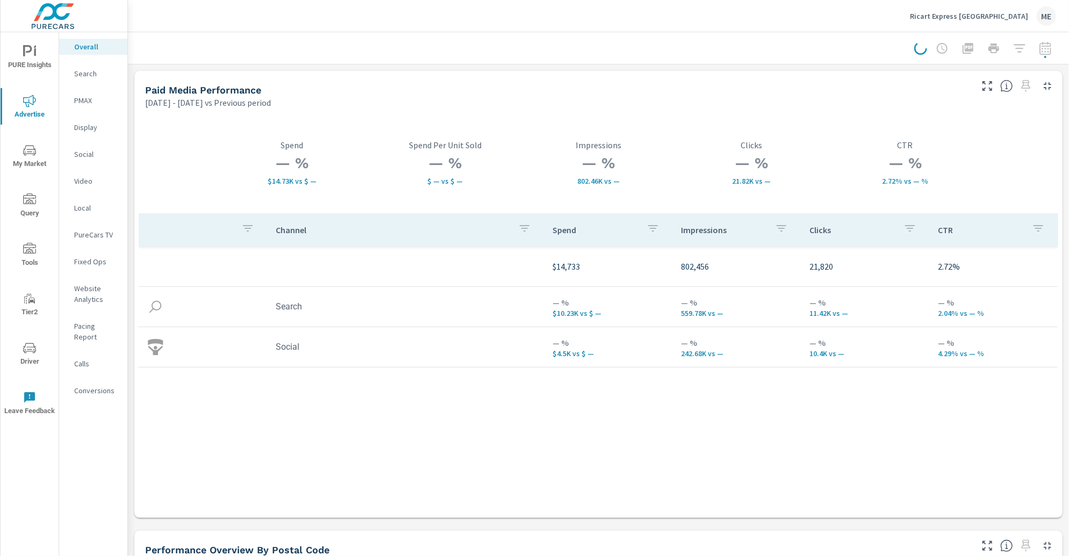
click at [758, 38] on div at bounding box center [598, 48] width 915 height 32
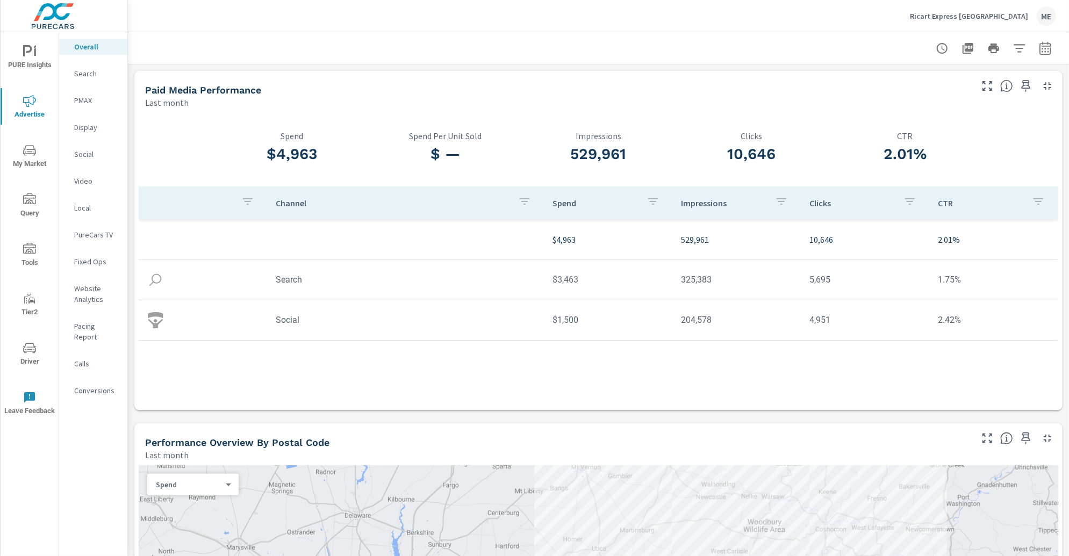
click at [36, 146] on span "My Market" at bounding box center [30, 157] width 52 height 26
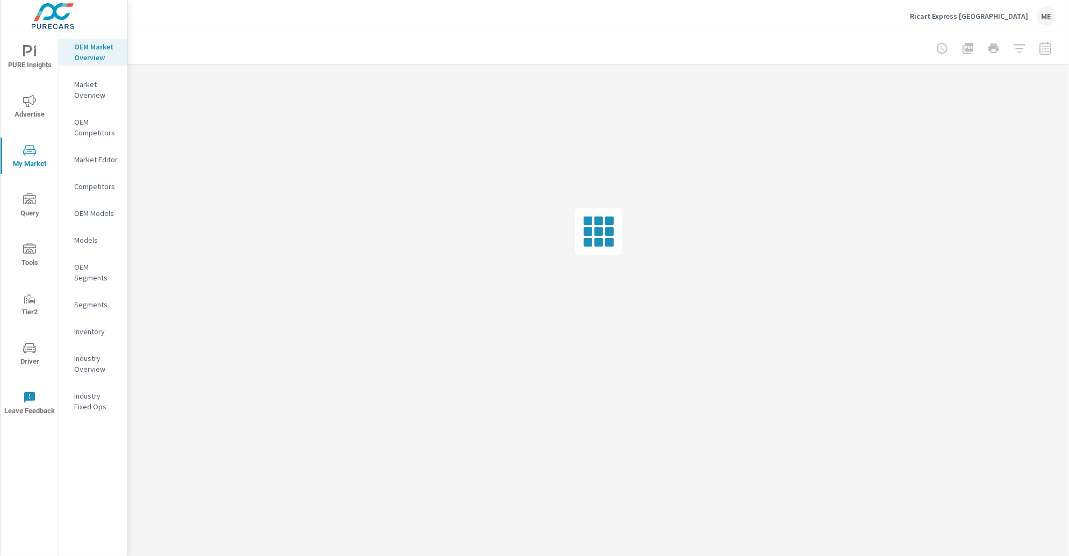
click at [89, 329] on p "Inventory" at bounding box center [96, 331] width 45 height 11
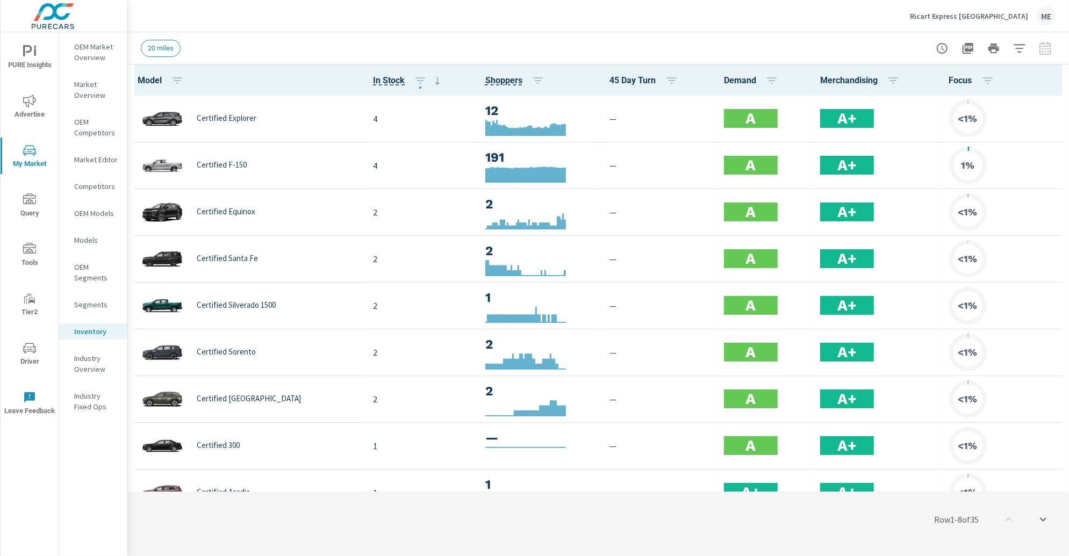
scroll to position [1, 0]
